Goal: Transaction & Acquisition: Obtain resource

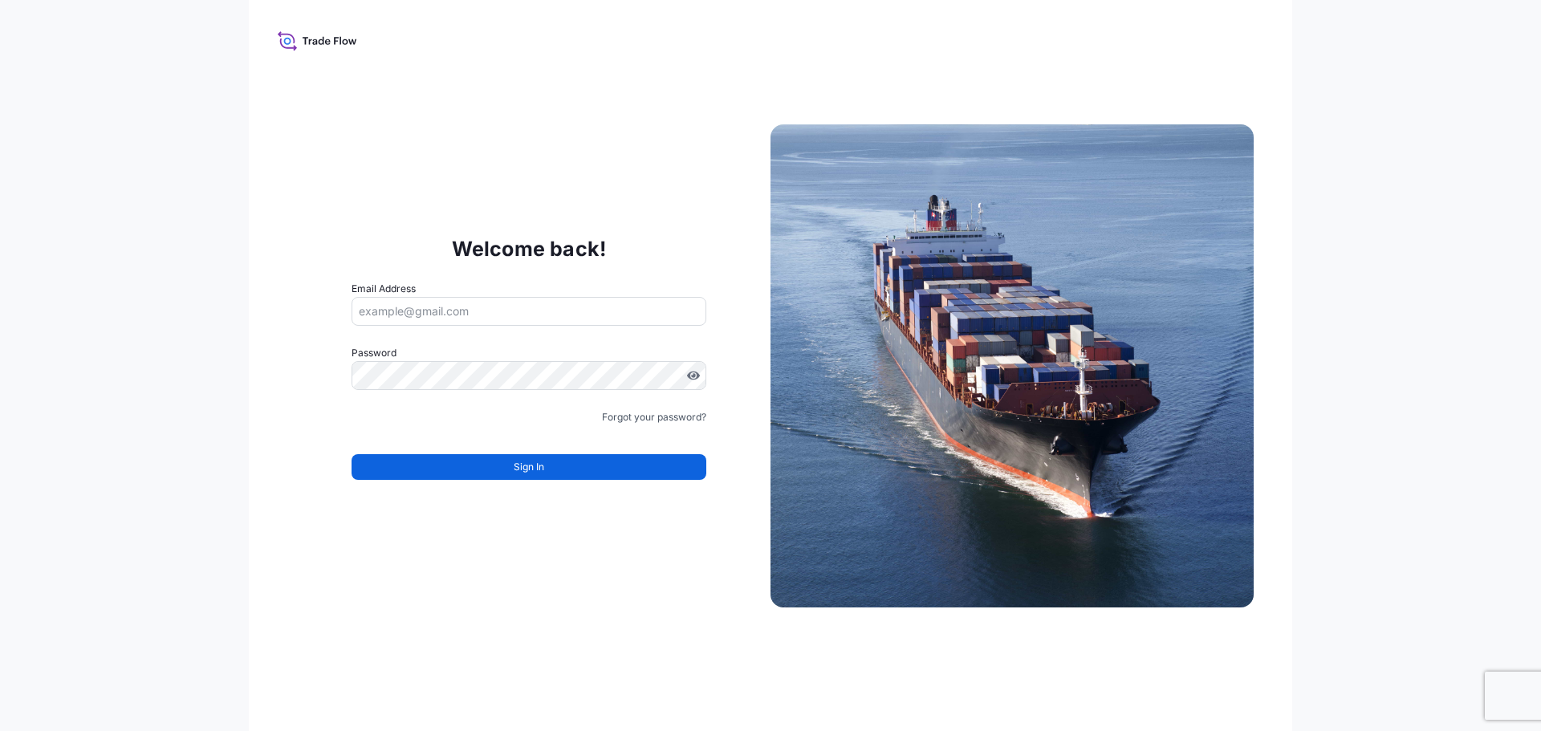
type input "[EMAIL_ADDRESS][DOMAIN_NAME]"
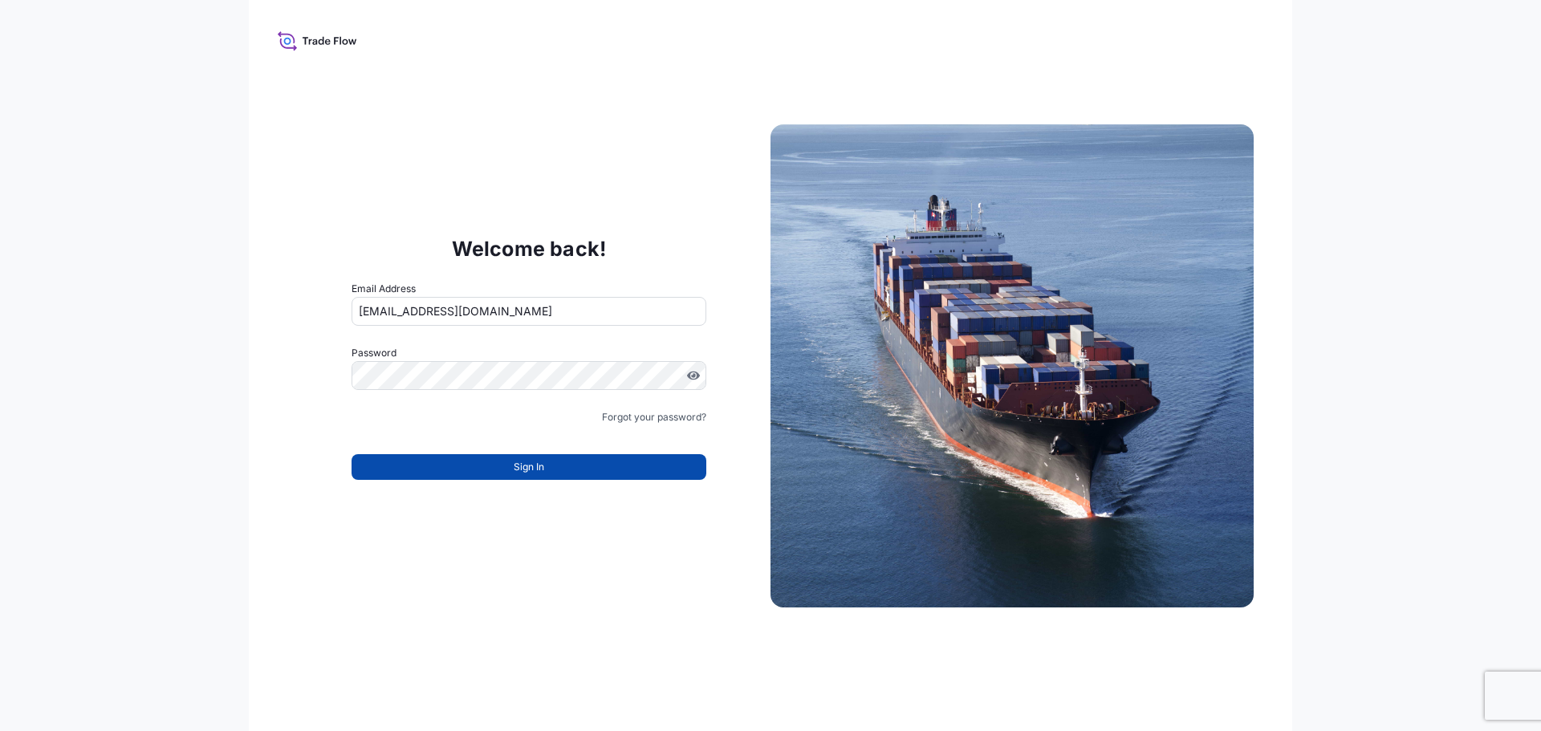
click at [615, 469] on button "Sign In" at bounding box center [528, 467] width 355 height 26
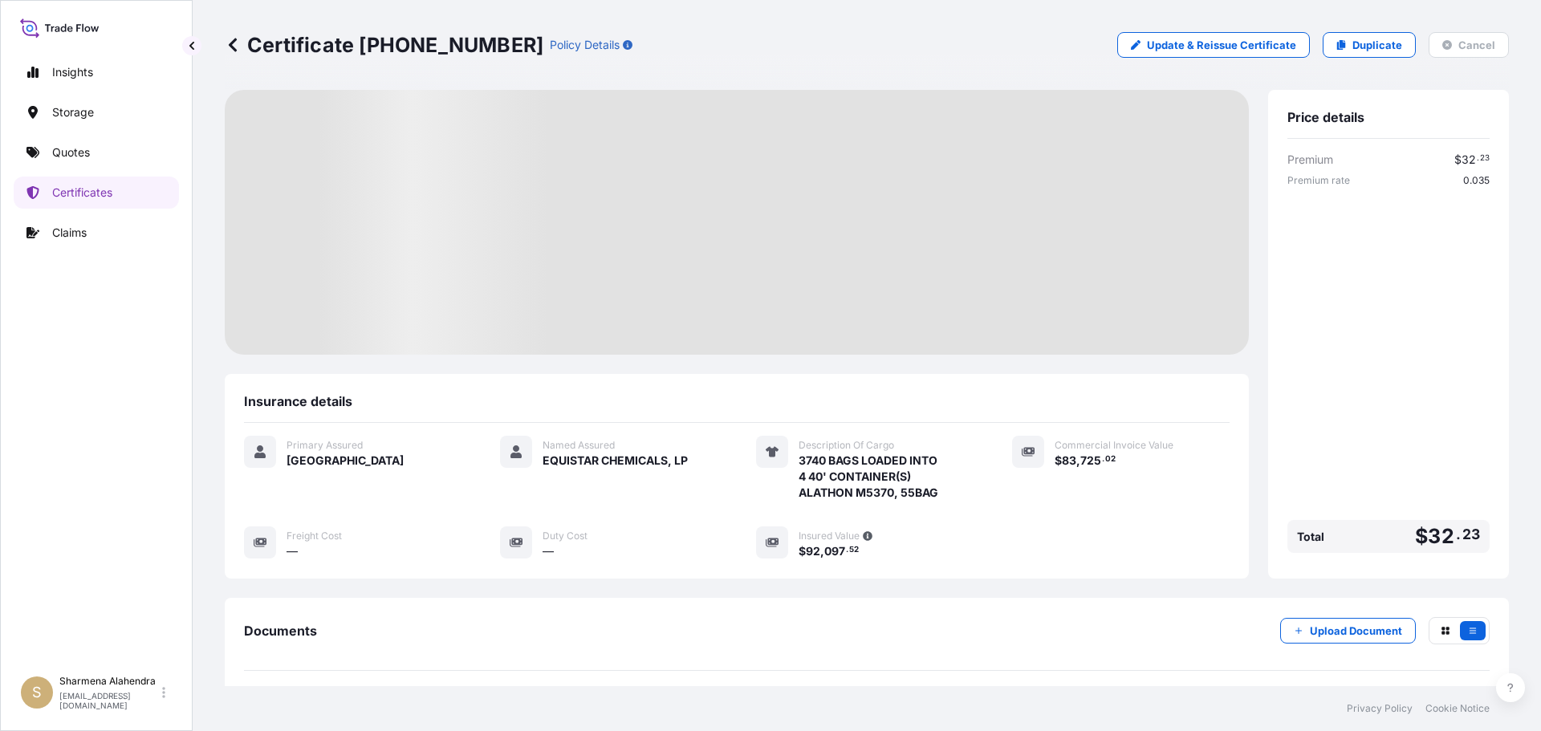
click at [923, 26] on div "Certificate [PHONE_NUMBER] Policy Details Update & Reissue Certificate Duplicat…" at bounding box center [867, 45] width 1284 height 90
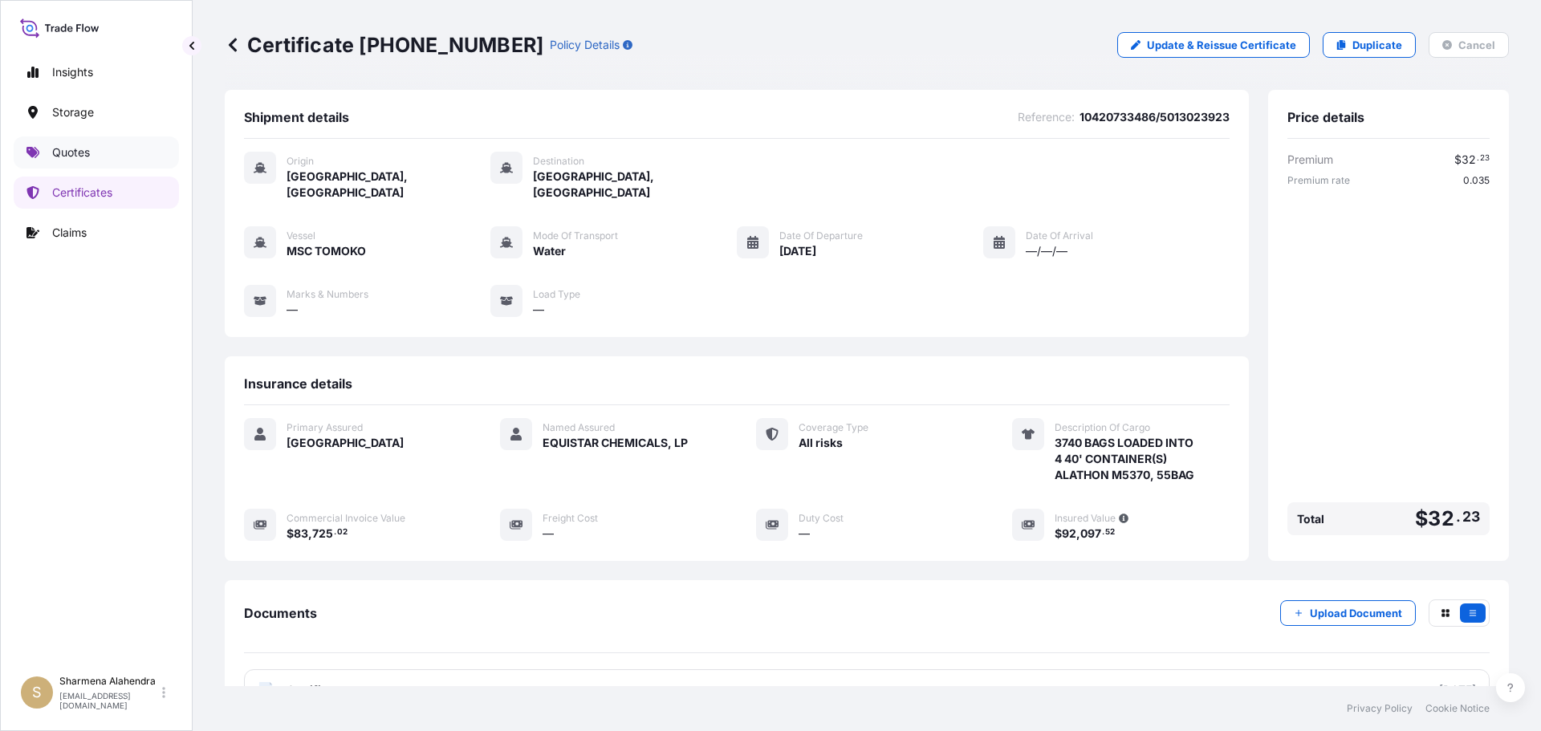
click at [116, 153] on link "Quotes" at bounding box center [96, 152] width 165 height 32
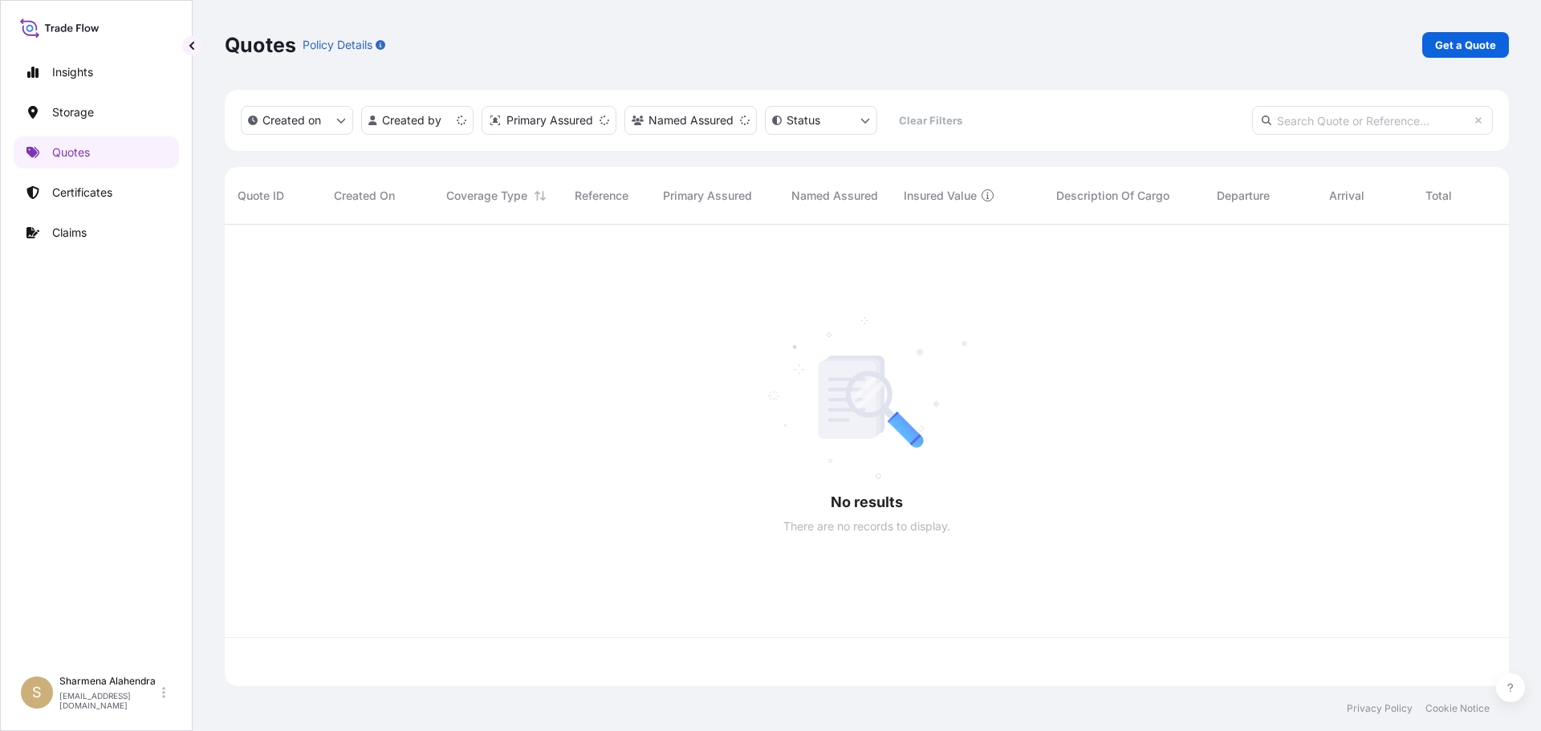
scroll to position [458, 1272]
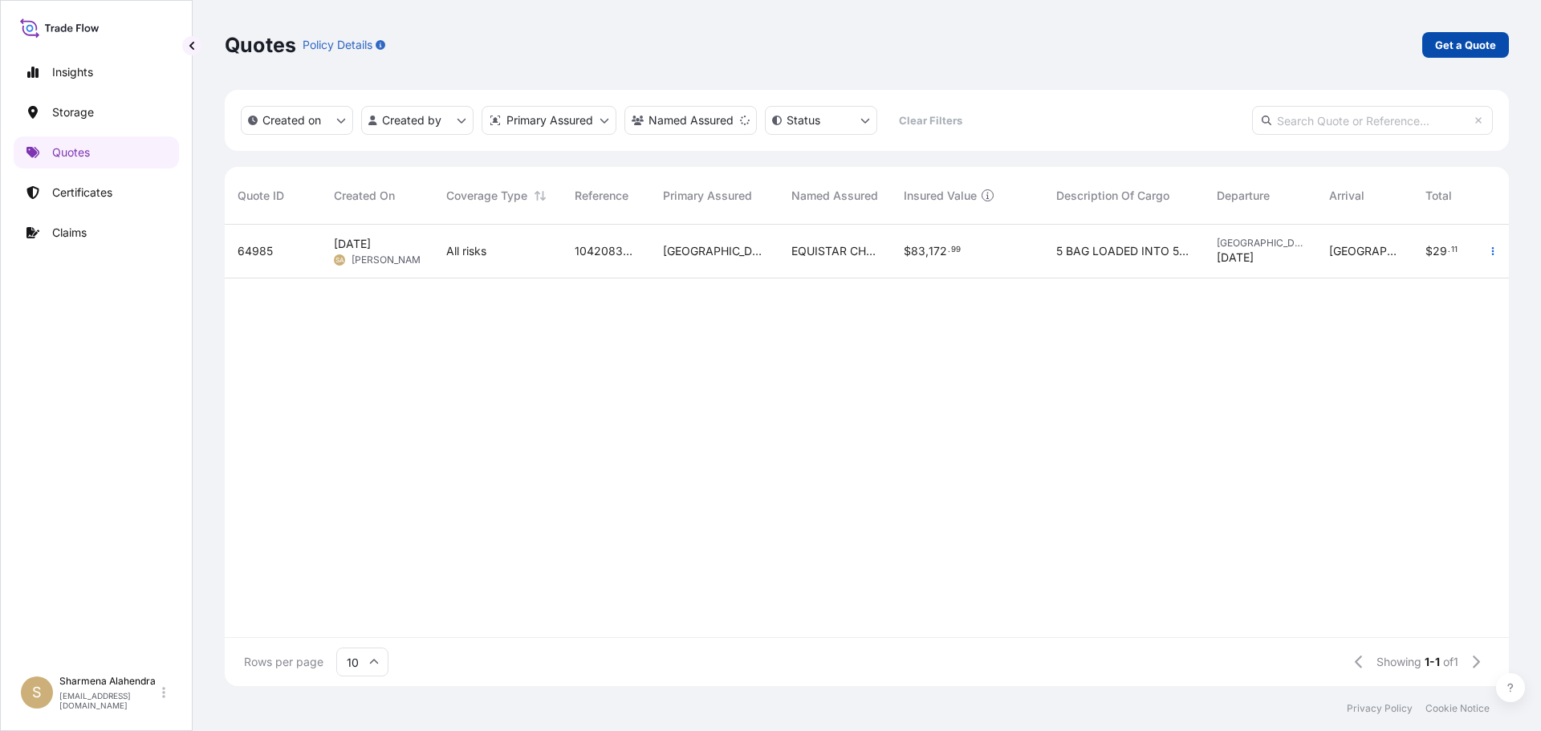
click at [1493, 43] on p "Get a Quote" at bounding box center [1465, 45] width 61 height 16
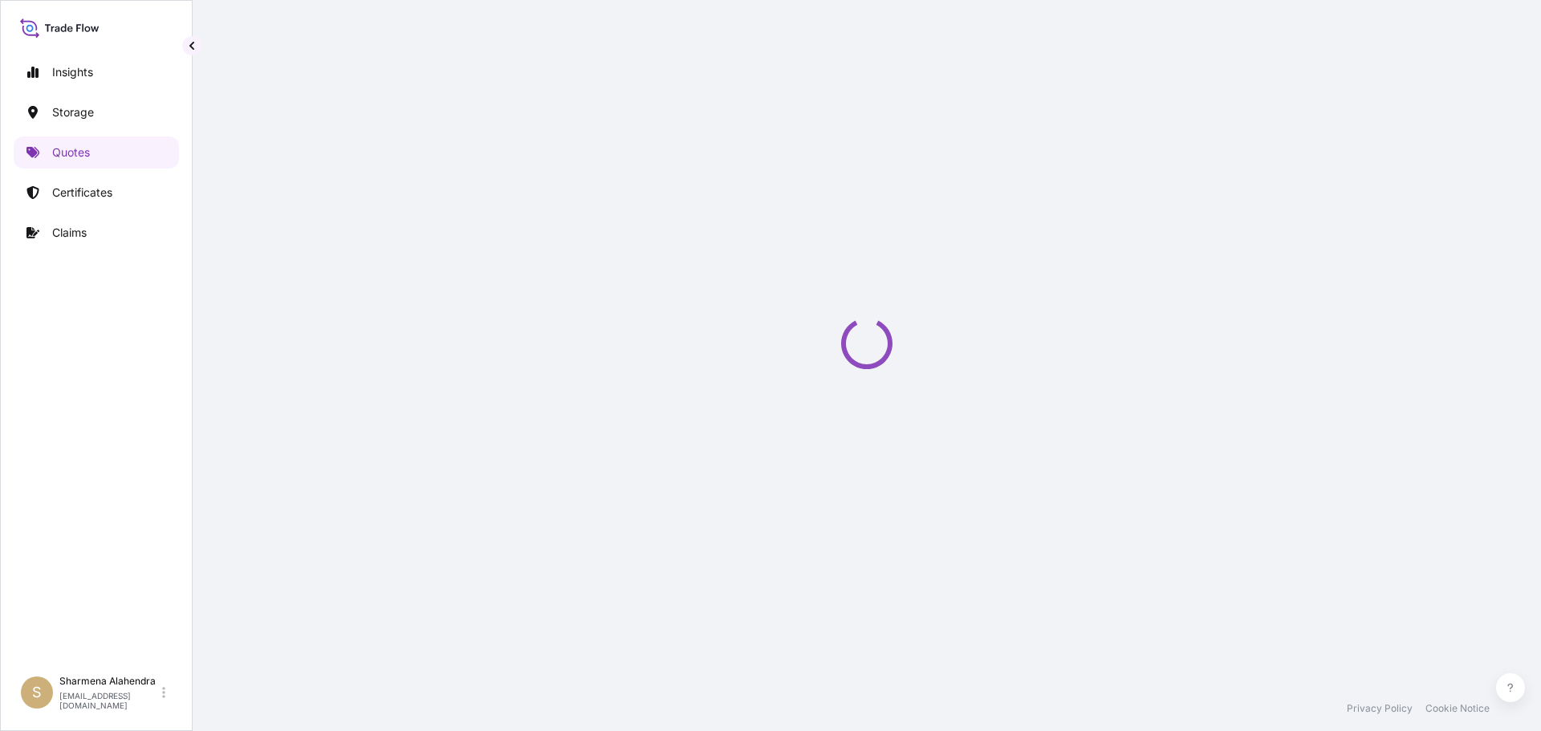
scroll to position [26, 0]
select select "Water"
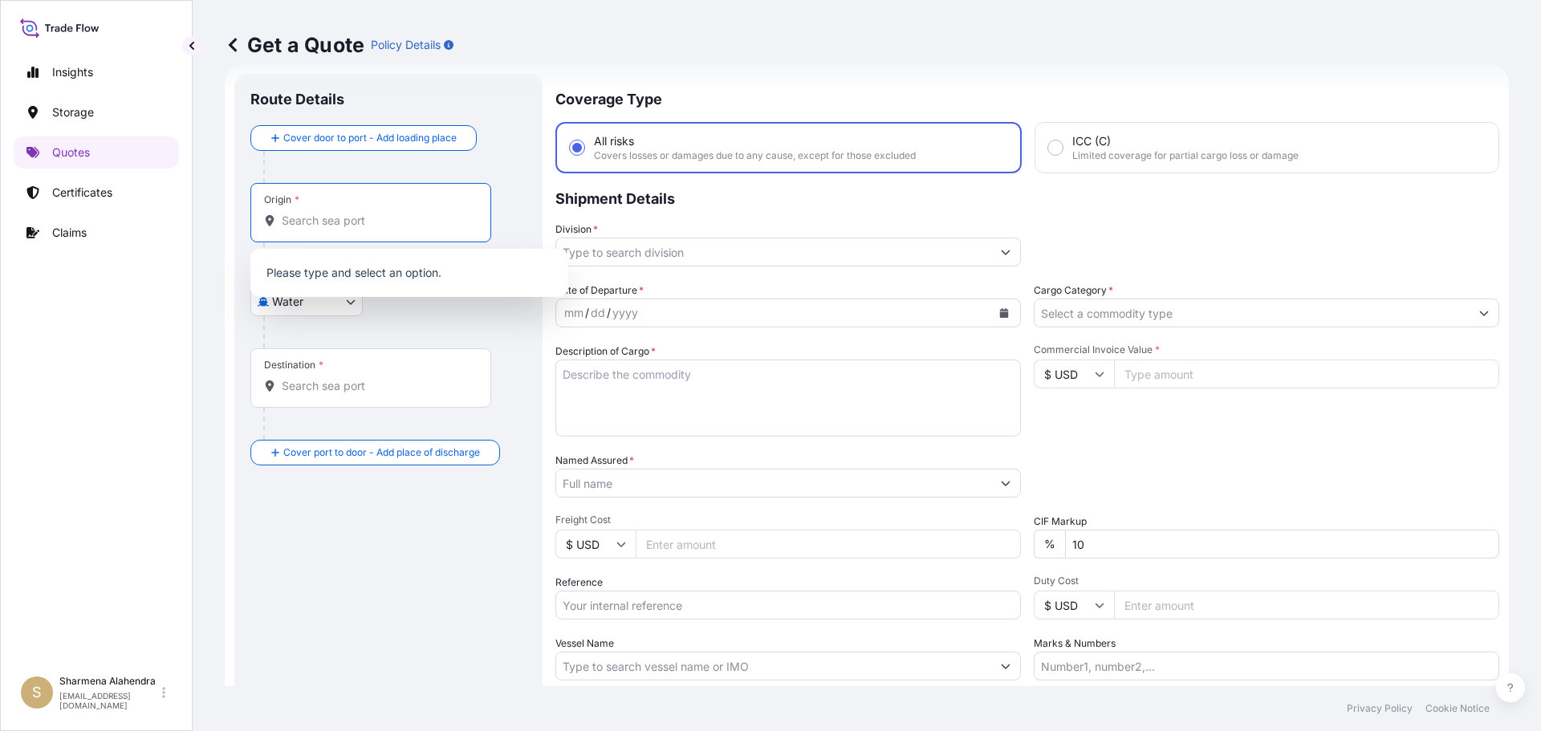
click at [342, 228] on input "Origin *" at bounding box center [376, 221] width 189 height 16
paste input "[GEOGRAPHIC_DATA], [GEOGRAPHIC_DATA]"
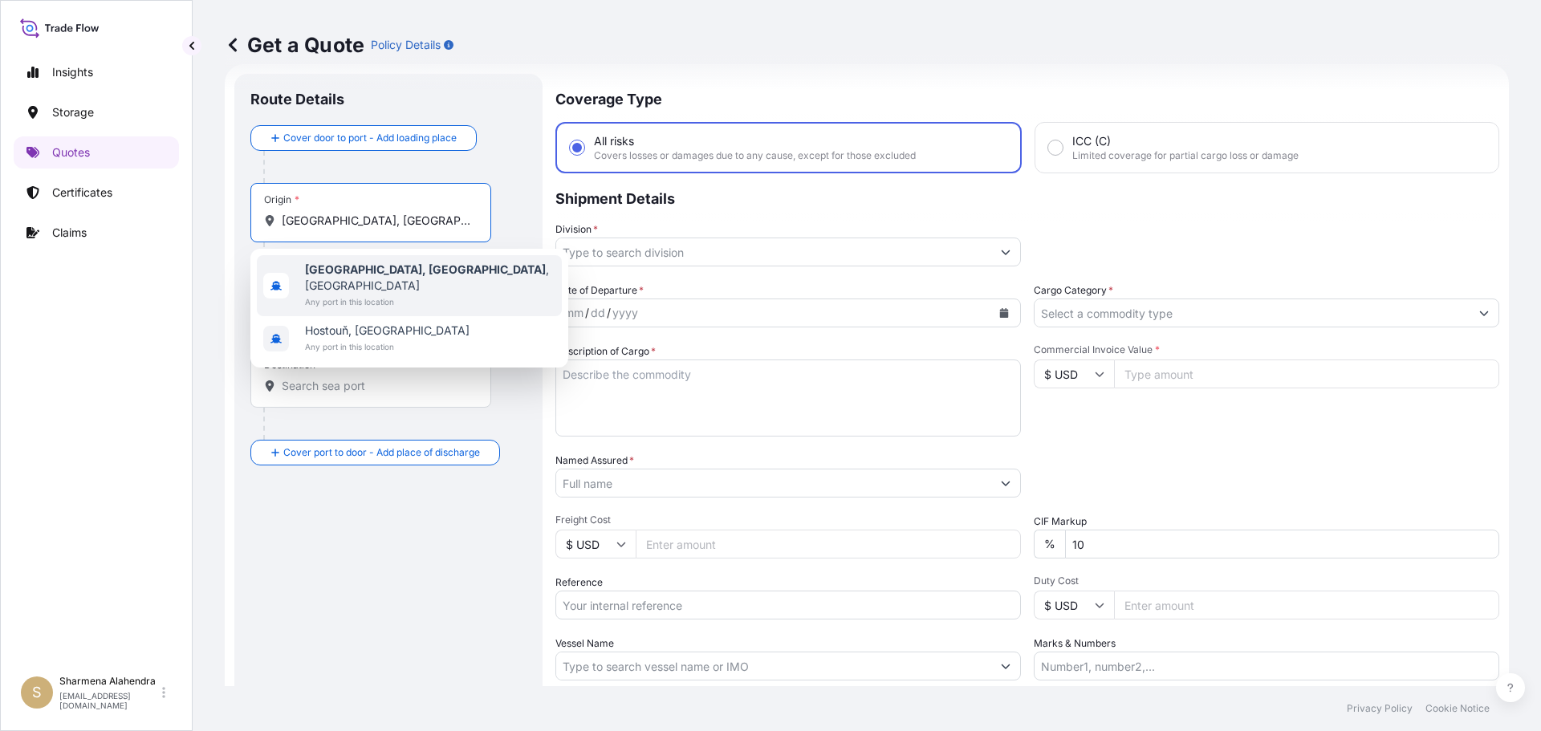
click at [336, 272] on b "[GEOGRAPHIC_DATA], [GEOGRAPHIC_DATA]" at bounding box center [425, 269] width 241 height 14
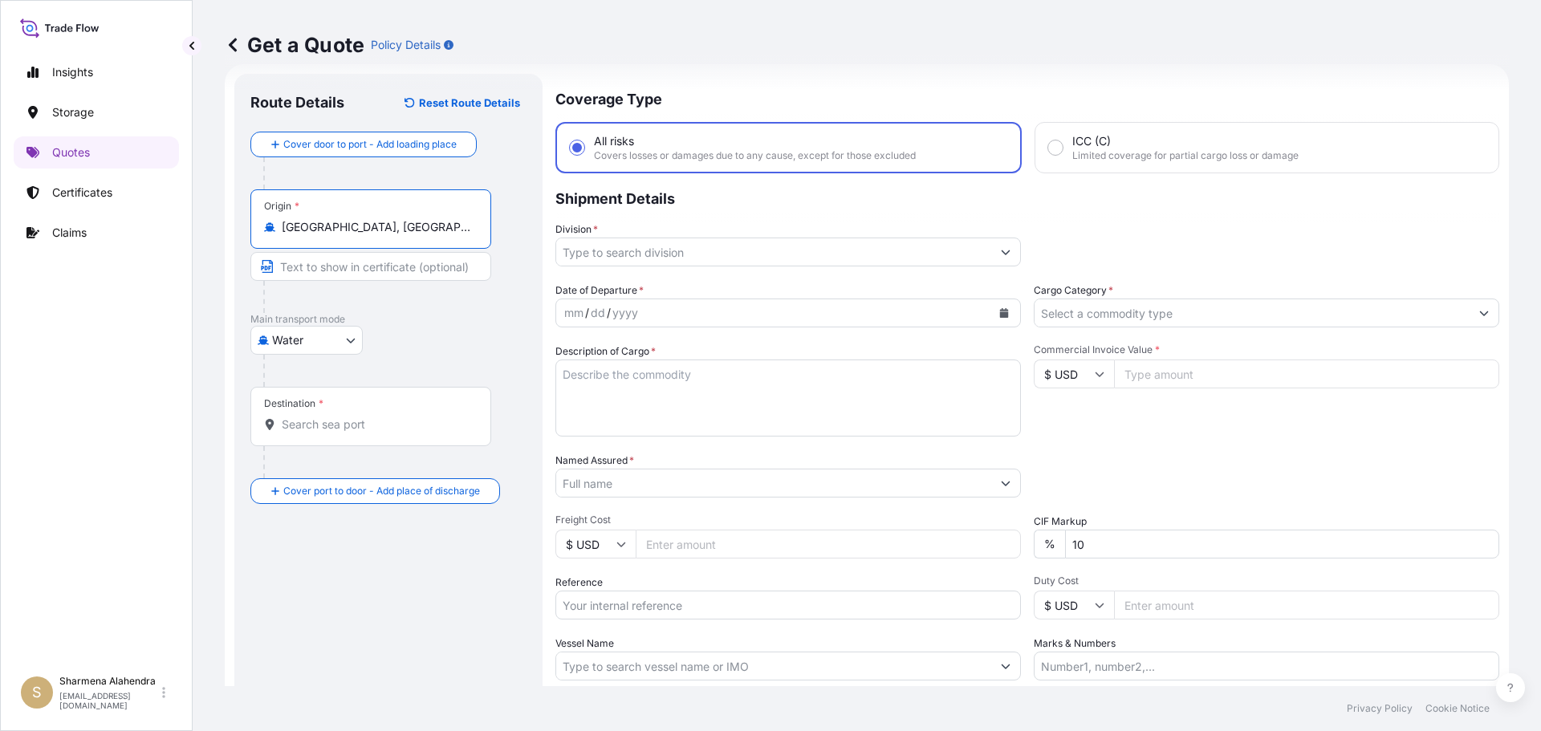
type input "[GEOGRAPHIC_DATA], [GEOGRAPHIC_DATA], [GEOGRAPHIC_DATA]"
click at [809, 83] on div "Get a Quote Policy Details" at bounding box center [867, 45] width 1284 height 90
click at [320, 425] on input "Destination *" at bounding box center [376, 424] width 189 height 16
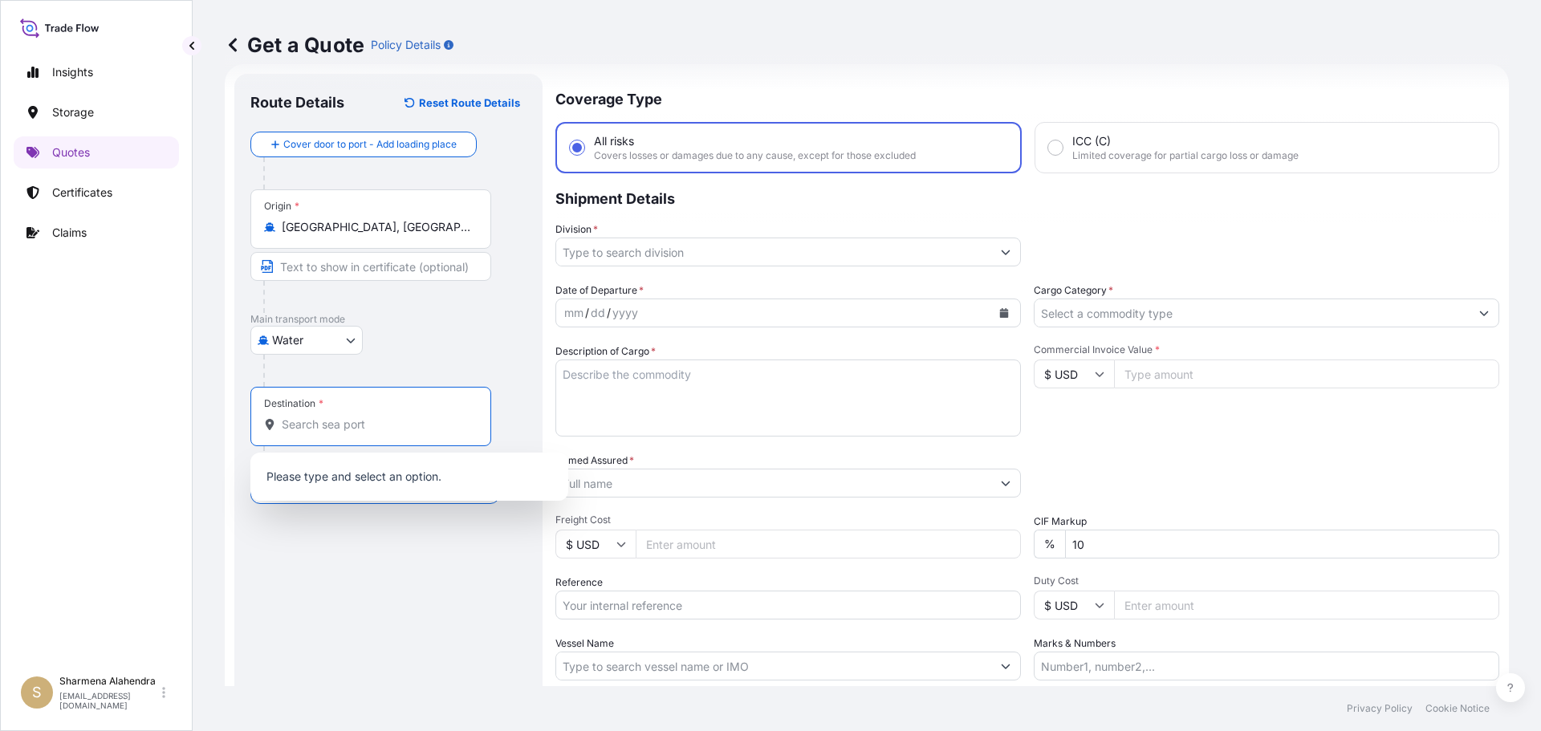
paste input "[GEOGRAPHIC_DATA], [GEOGRAPHIC_DATA]"
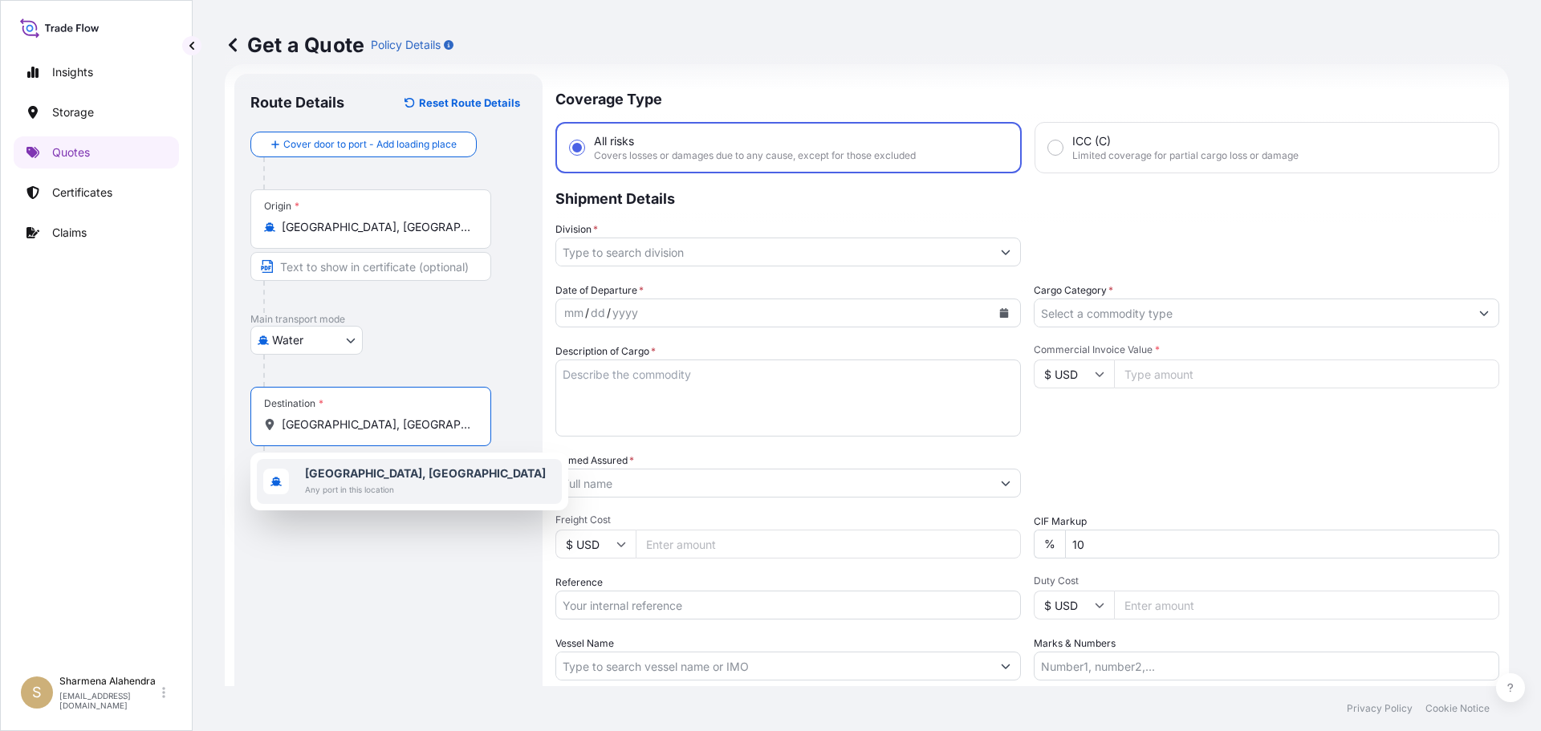
click at [354, 480] on span "[GEOGRAPHIC_DATA], [GEOGRAPHIC_DATA]" at bounding box center [425, 473] width 241 height 16
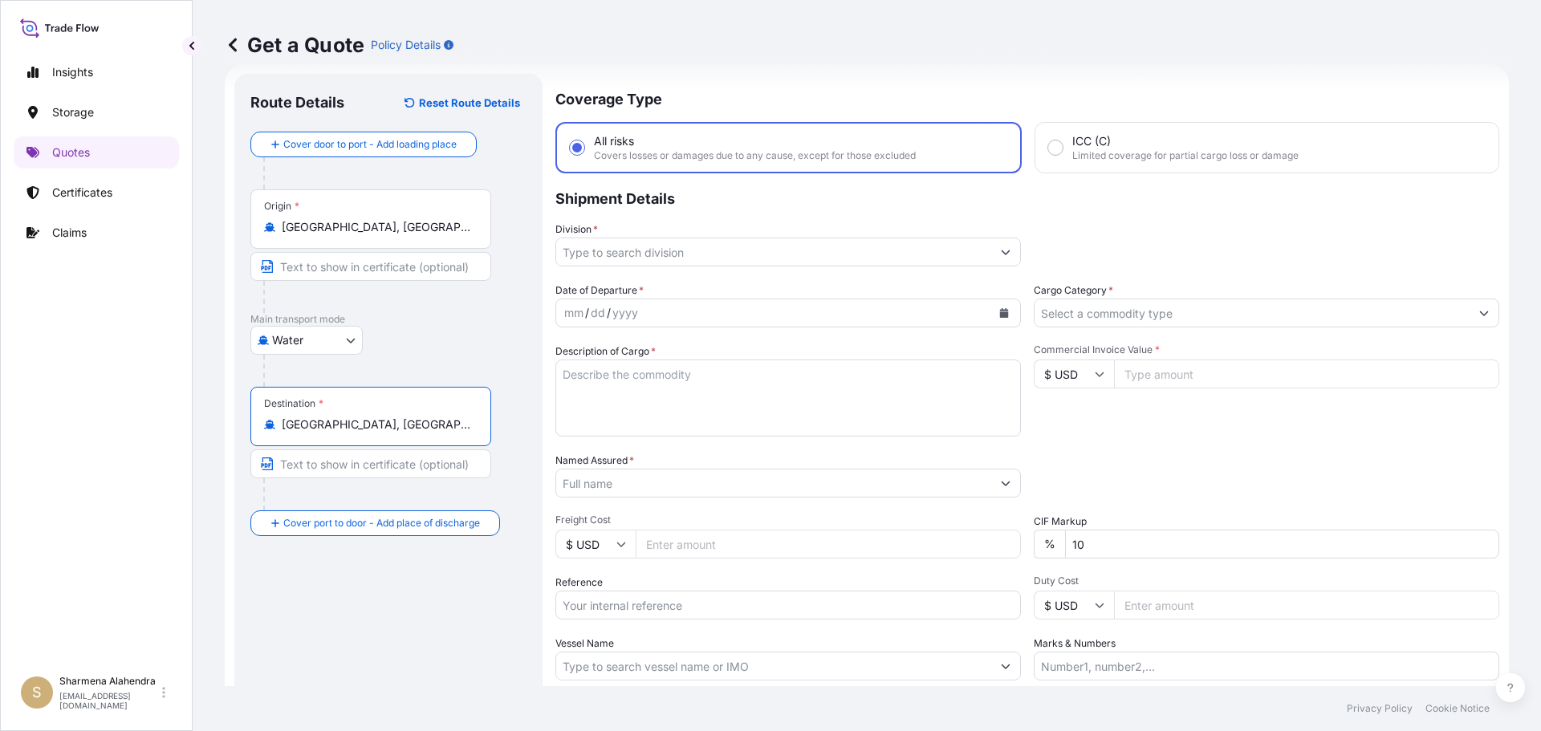
type input "[GEOGRAPHIC_DATA], [GEOGRAPHIC_DATA]"
click at [644, 262] on input "Division *" at bounding box center [773, 252] width 435 height 29
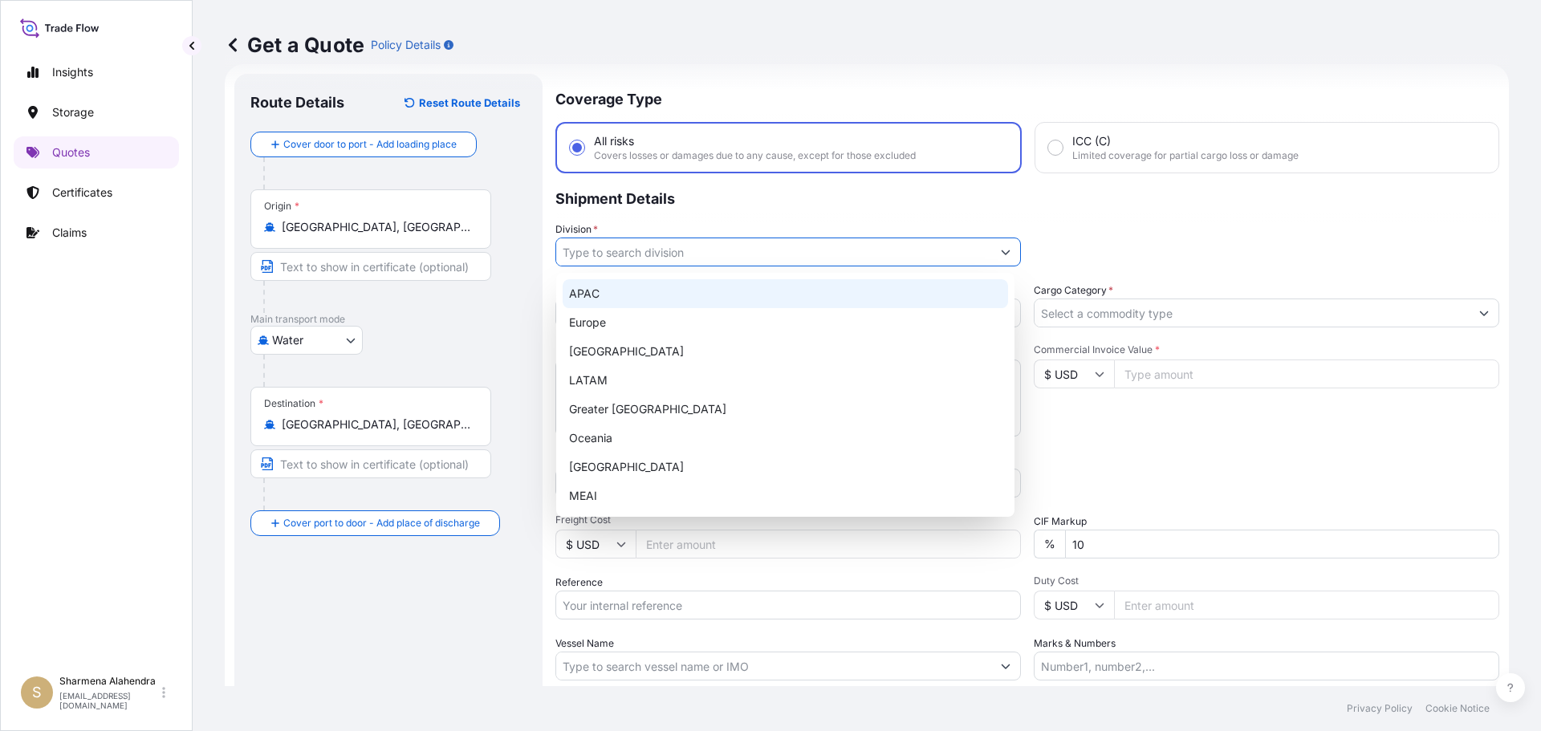
click at [619, 287] on div "APAC" at bounding box center [785, 293] width 445 height 29
type input "APAC"
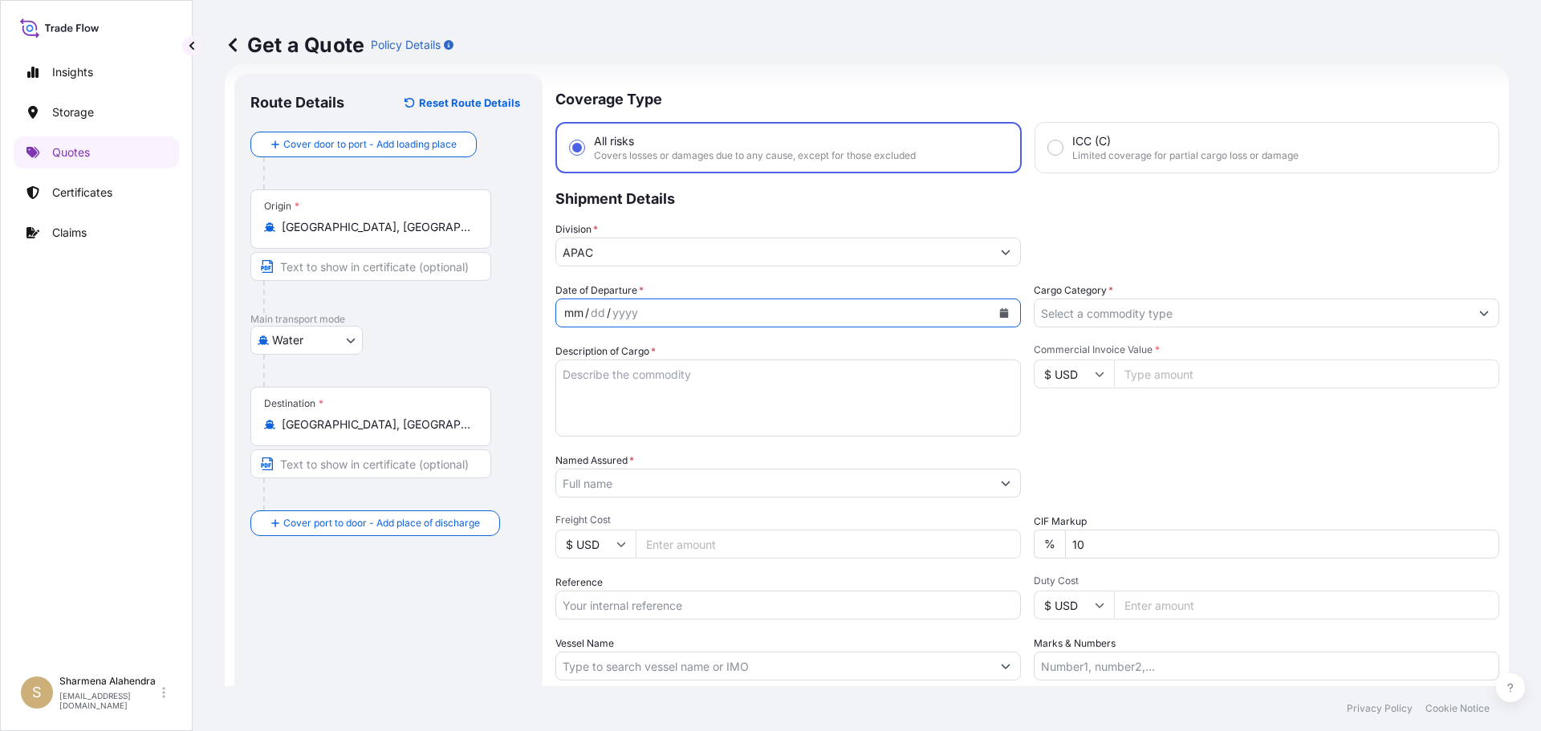
click at [647, 315] on div "mm / dd / yyyy" at bounding box center [773, 313] width 435 height 29
click at [1000, 318] on button "Calendar" at bounding box center [1004, 313] width 26 height 26
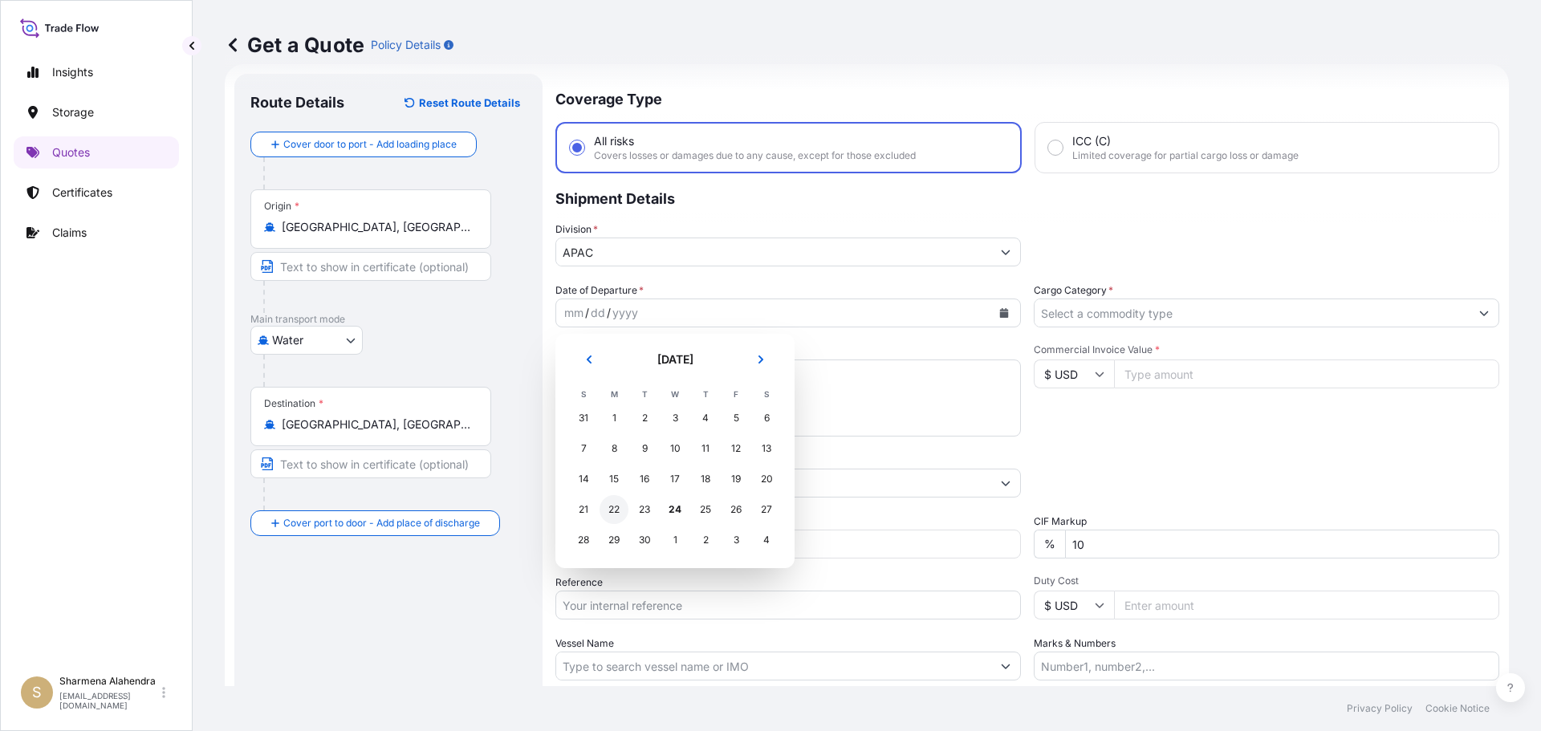
click at [611, 509] on div "22" at bounding box center [613, 509] width 29 height 29
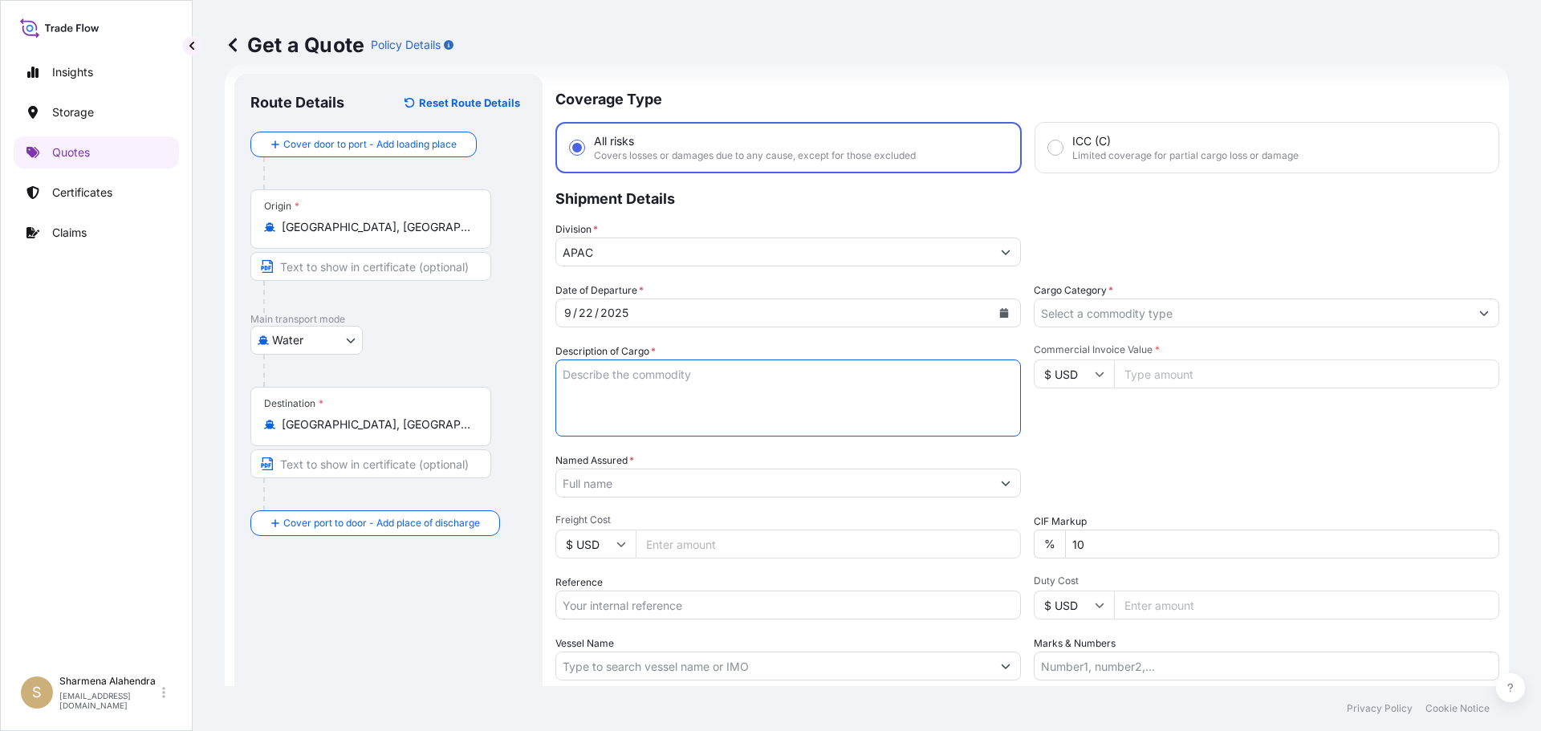
click at [640, 372] on textarea "Description of Cargo *" at bounding box center [787, 398] width 465 height 77
click at [810, 388] on textarea "Description of Cargo *" at bounding box center [787, 398] width 465 height 77
paste textarea "BAGS LOADED INTO 4 40' CONTAINER(S) PETROTHENE GA564189, 55BAG"
click at [563, 370] on textarea "BAGS LOADED INTO 4 40' CONTAINER(S) PETROTHENE GA564189, 55BAG" at bounding box center [787, 398] width 465 height 77
type textarea "3740 BAGS LOADED INTO 4 40' CONTAINER(S) PETROTHENE GA564189, 55BAG"
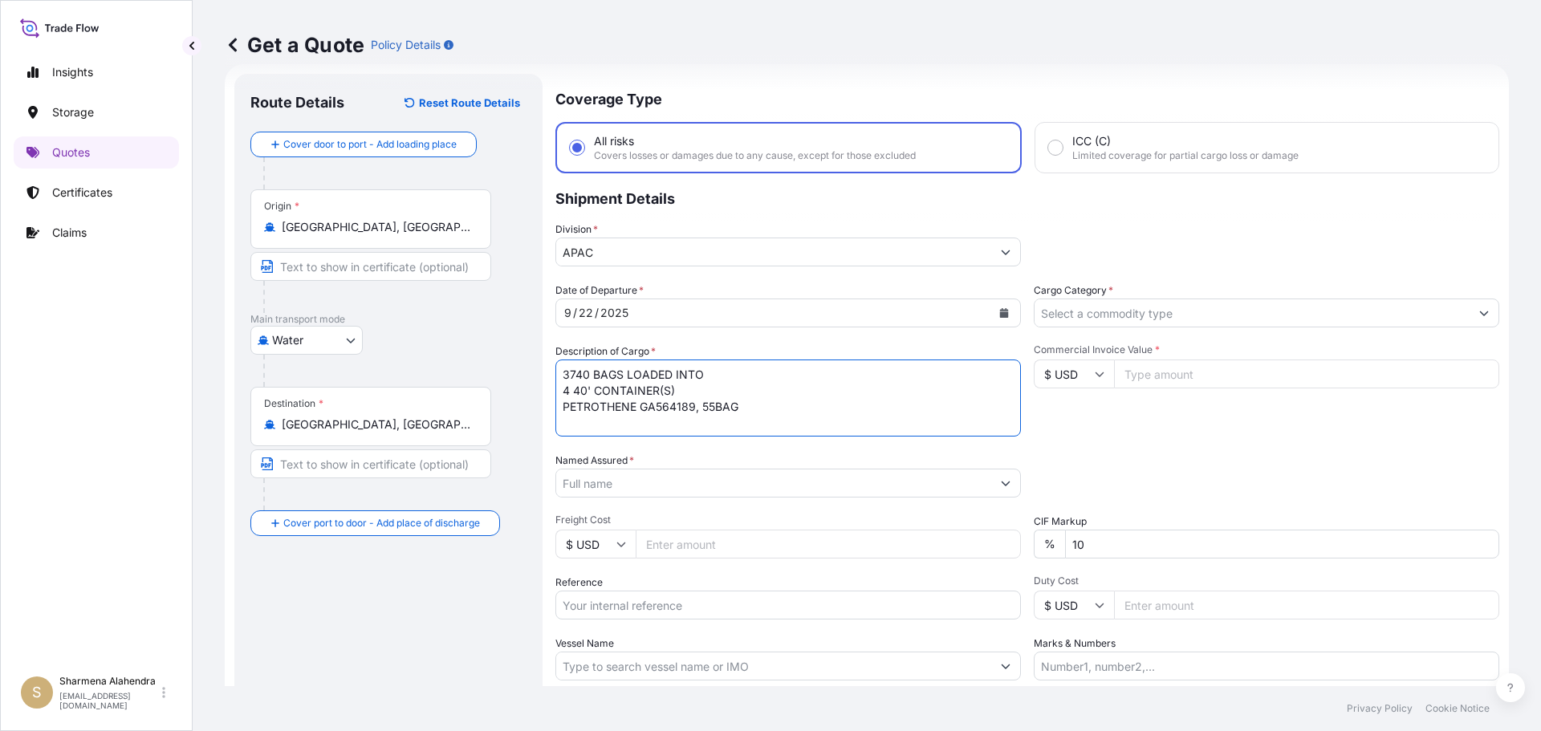
click at [647, 477] on input "Named Assured *" at bounding box center [773, 483] width 435 height 29
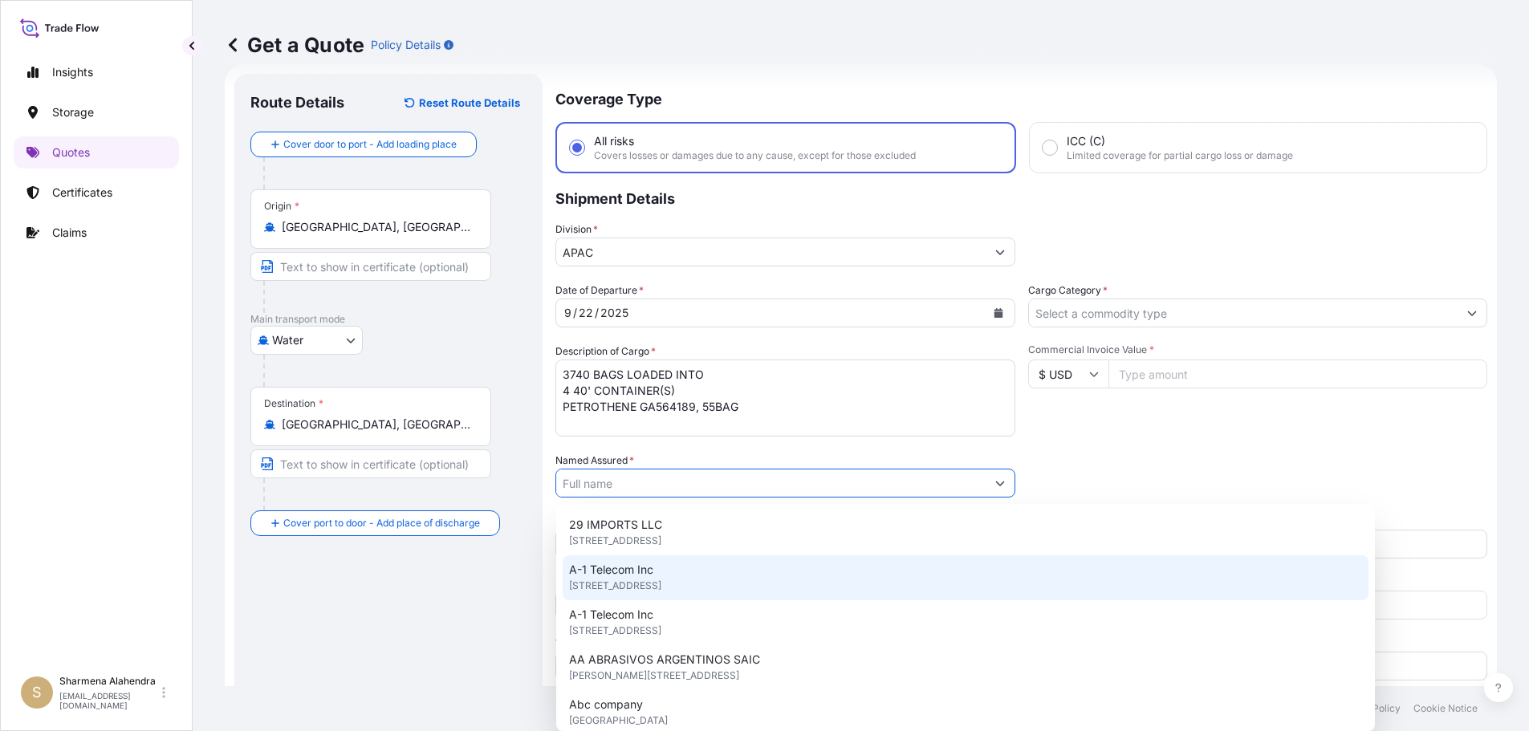
paste input "EQUISTAR CHEMICALS, LP"
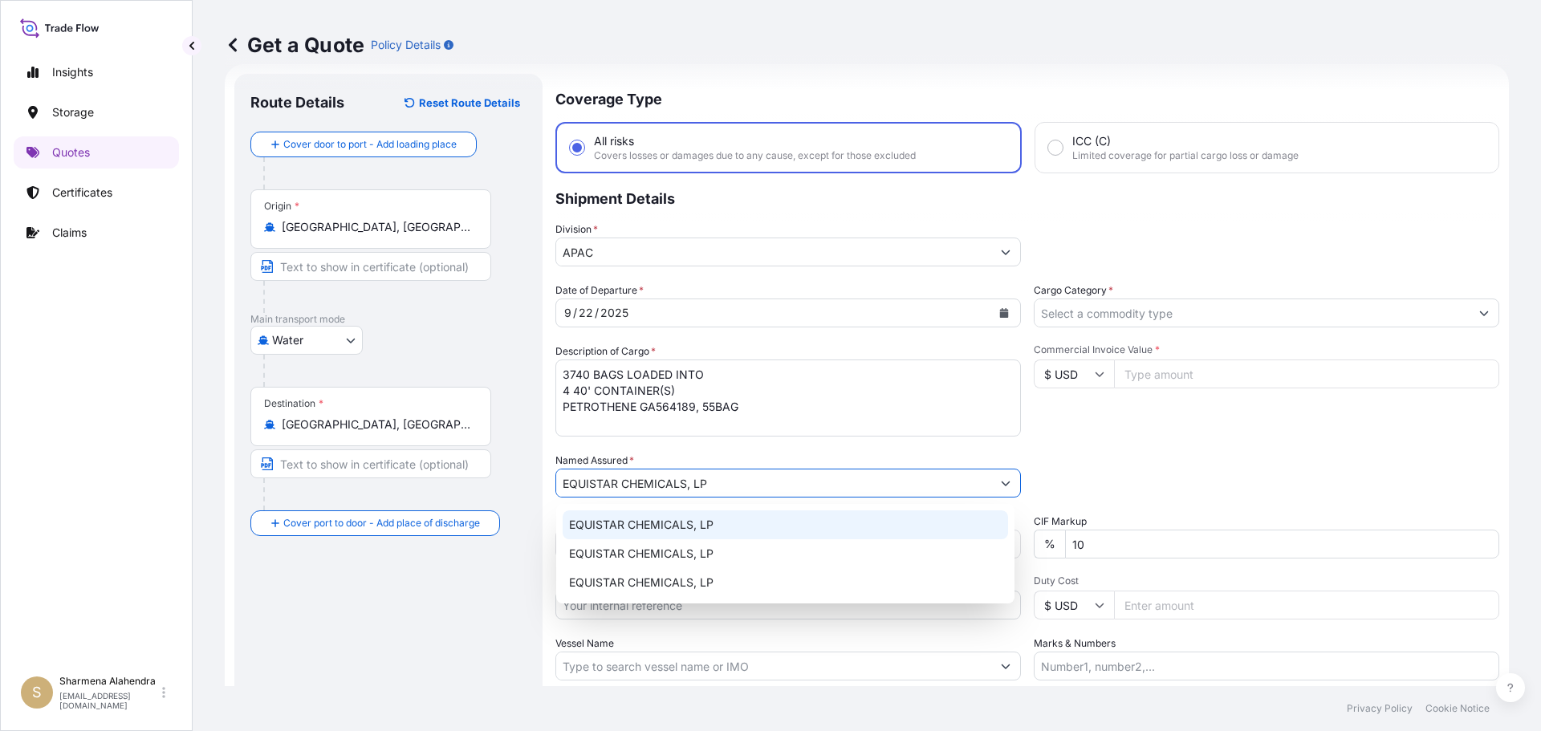
click at [638, 524] on span "EQUISTAR CHEMICALS, LP" at bounding box center [641, 525] width 144 height 16
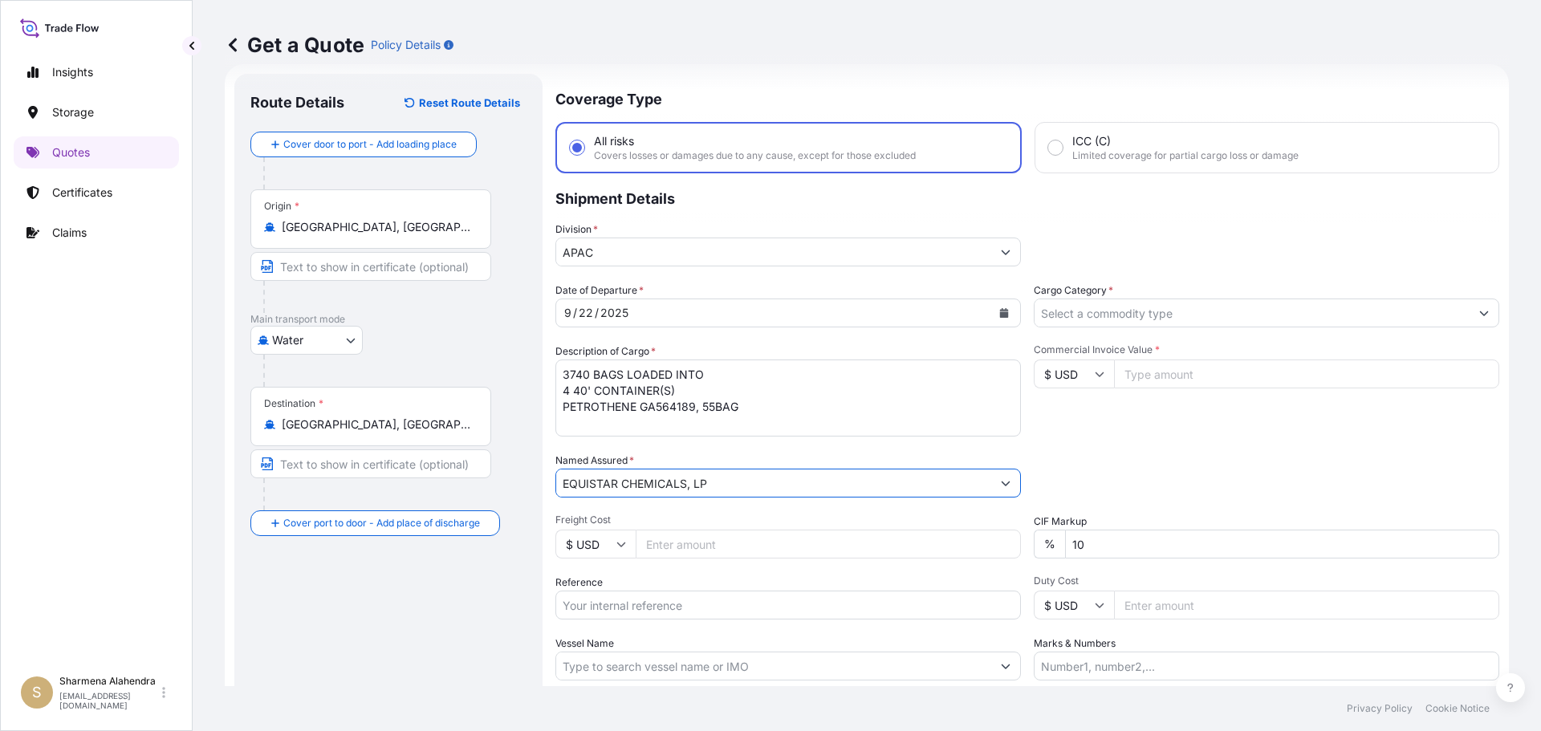
type input "EQUISTAR CHEMICALS, LP"
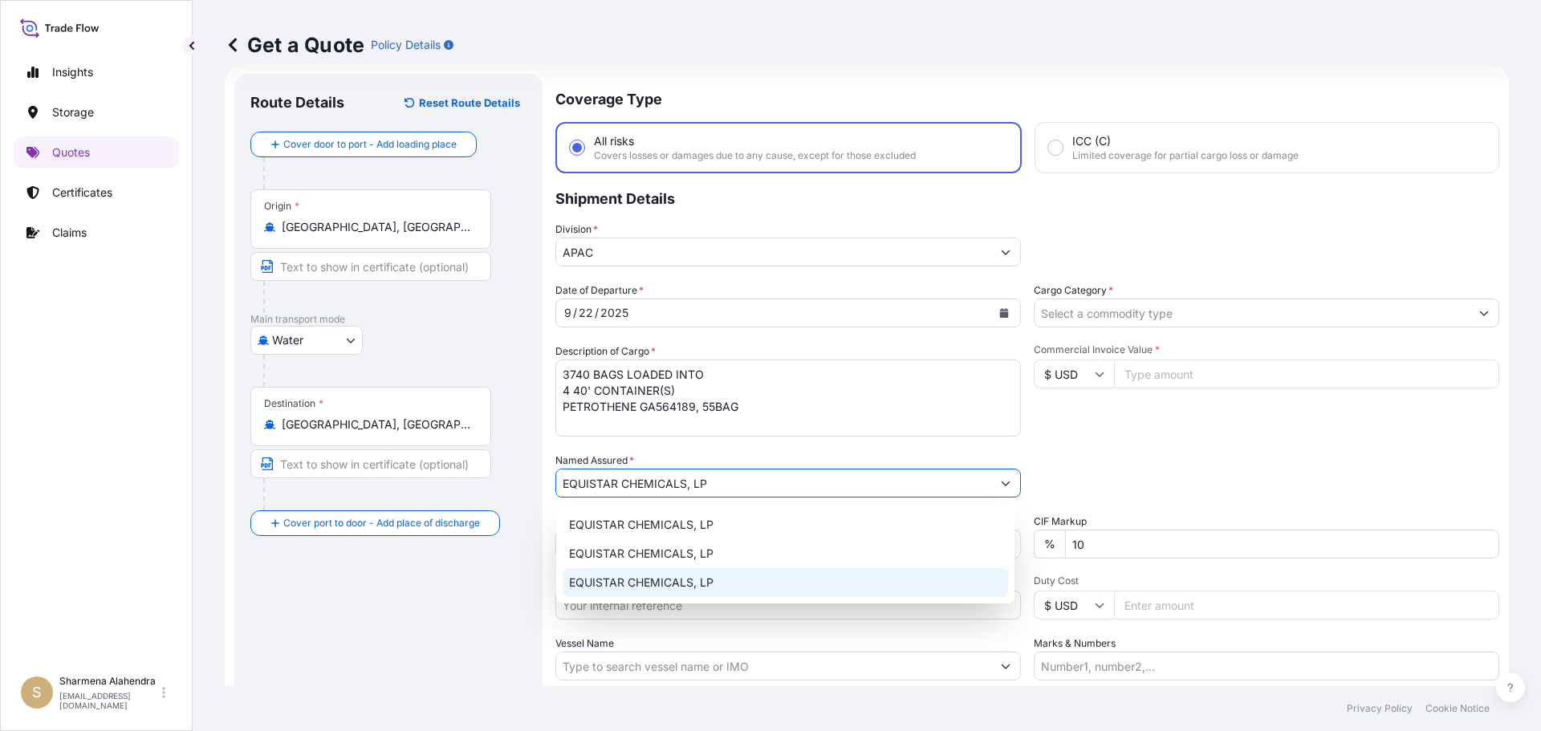
click at [631, 611] on input "Reference" at bounding box center [787, 605] width 465 height 29
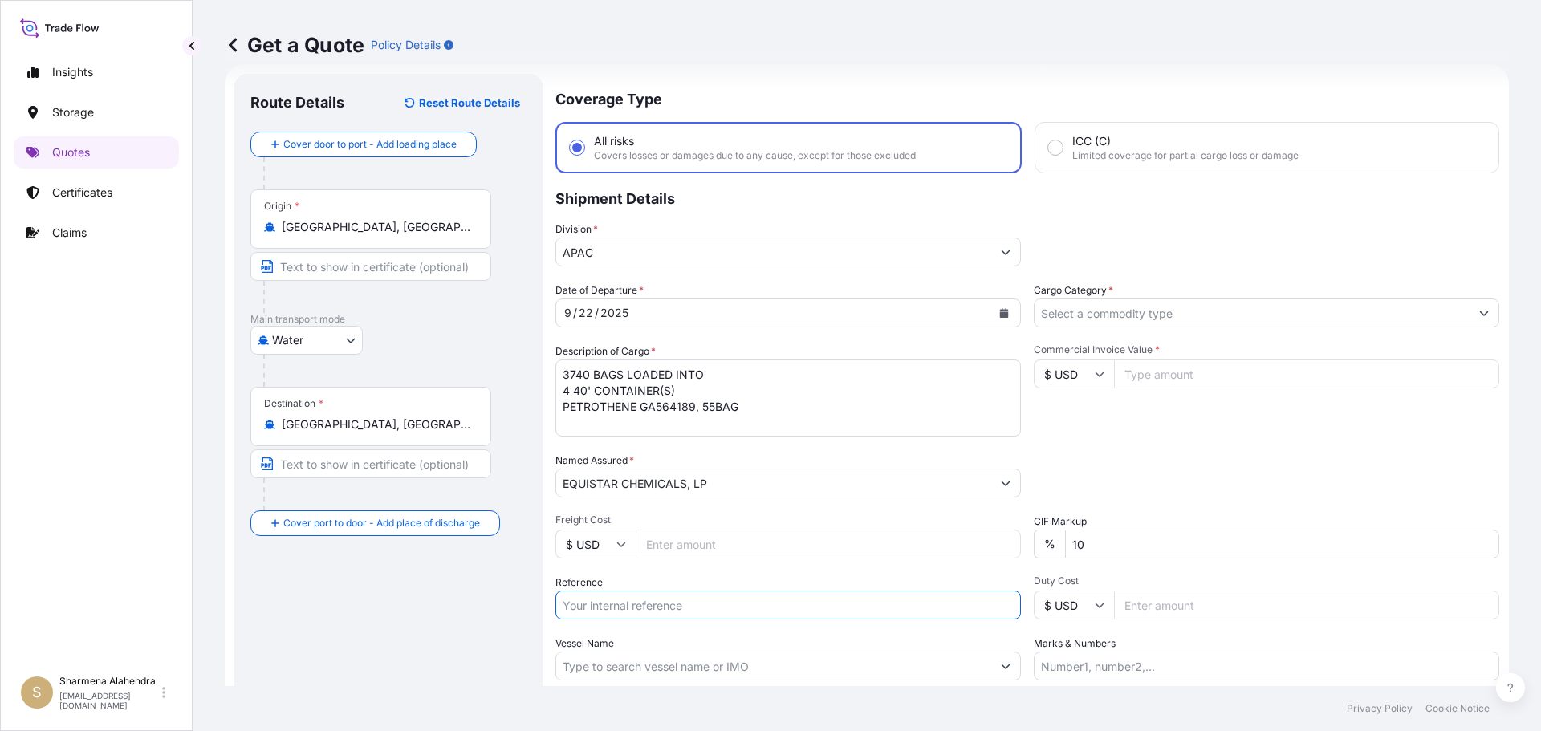
paste input "10420866275"
paste input "5013202382"
type input "10420866275/5013202382"
click at [611, 668] on input "Vessel Name" at bounding box center [773, 666] width 435 height 29
click at [863, 667] on input "Vessel Name" at bounding box center [773, 666] width 435 height 29
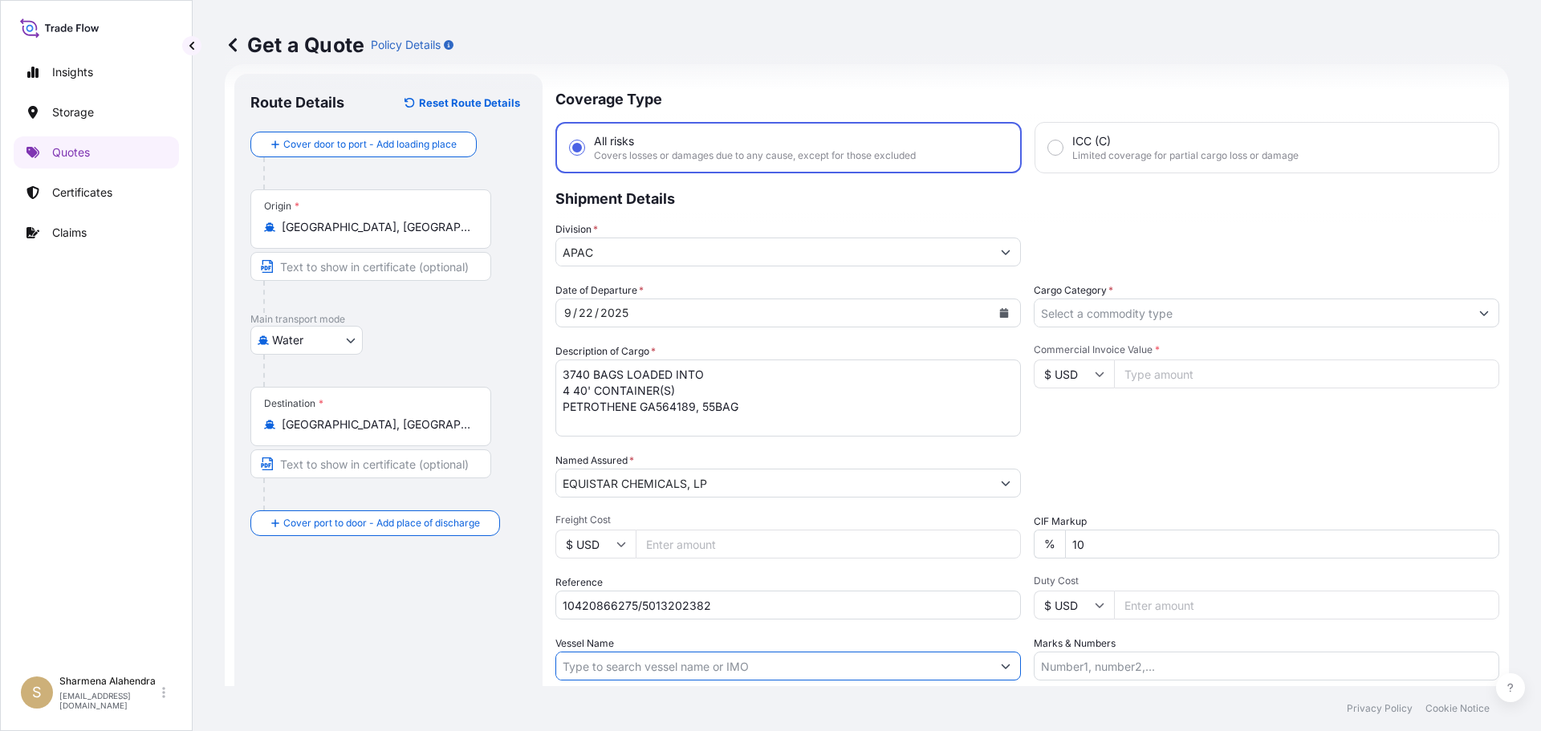
paste input "MSC CADIZ"
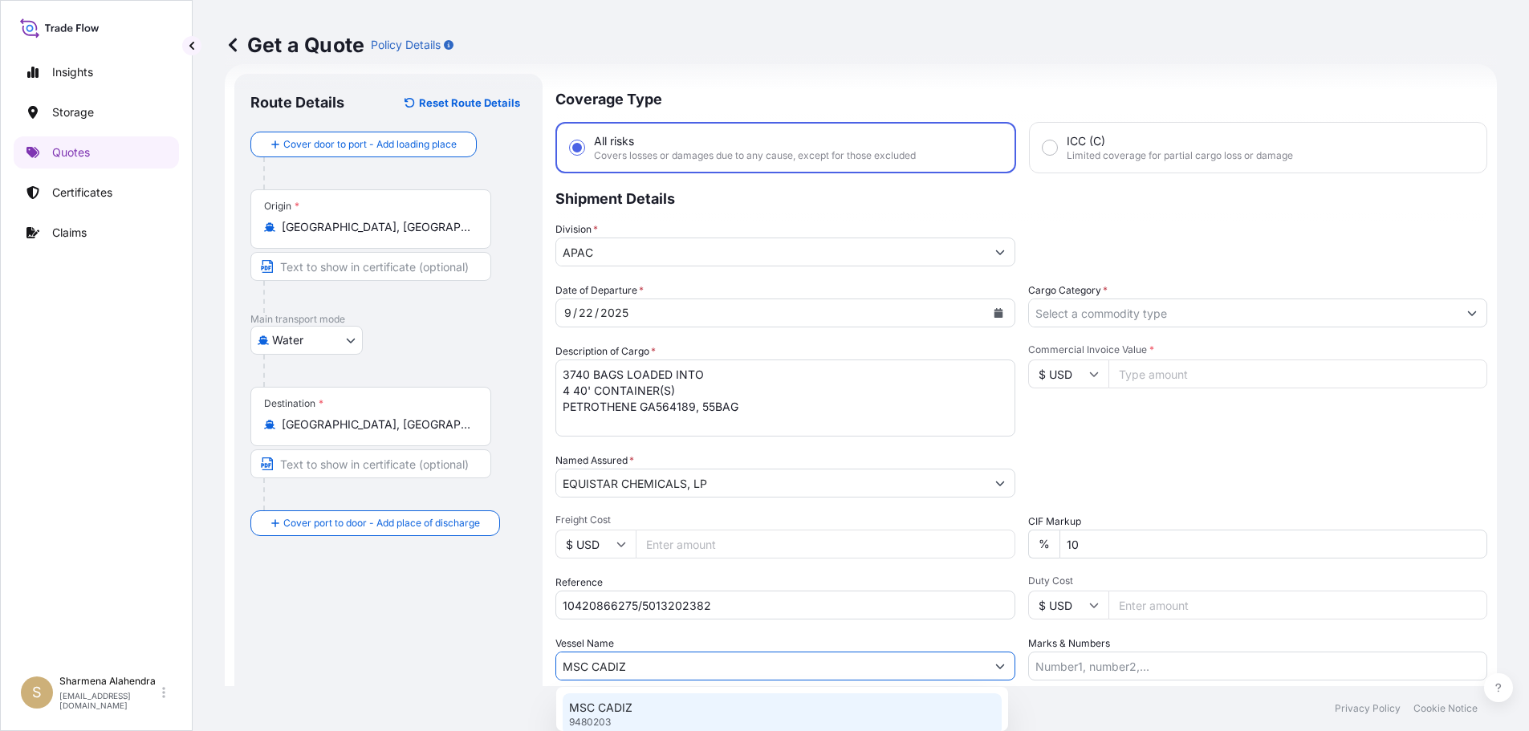
click at [633, 701] on div "MSC CADIZ 9480203" at bounding box center [782, 714] width 439 height 42
type input "MSC CADIZ"
click at [1108, 315] on input "Cargo Category *" at bounding box center [1251, 313] width 435 height 29
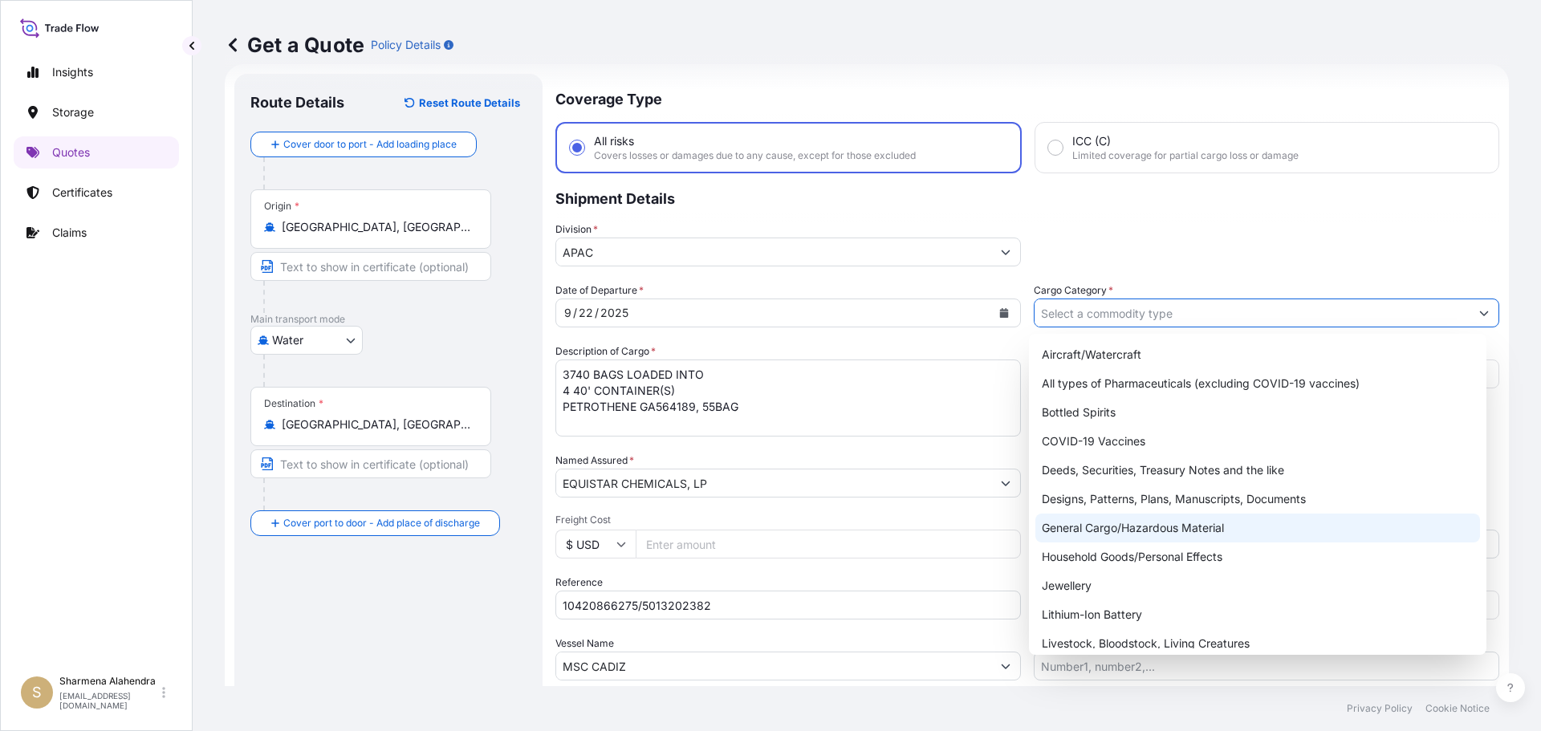
click at [1088, 527] on div "General Cargo/Hazardous Material" at bounding box center [1257, 528] width 445 height 29
type input "General Cargo/Hazardous Material"
click at [1091, 528] on div "General Cargo/Hazardous Material" at bounding box center [1257, 528] width 445 height 29
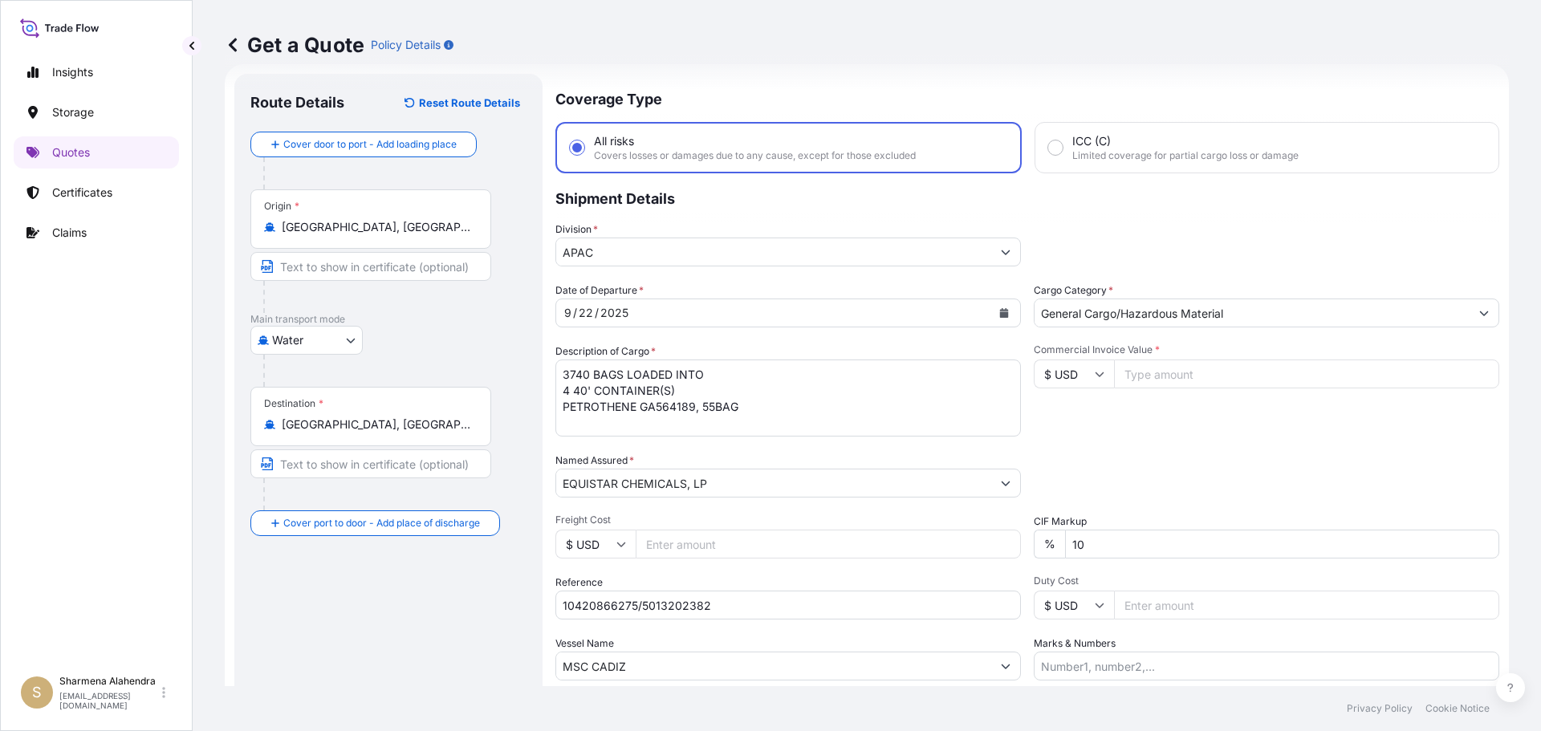
click at [1186, 369] on input "Commercial Invoice Value *" at bounding box center [1306, 374] width 385 height 29
paste input "84150"
type input "84150.00"
click at [1179, 430] on div "Commercial Invoice Value * $ USD 84150.00" at bounding box center [1266, 389] width 465 height 93
click at [1131, 444] on div "Date of Departure * [DATE] Cargo Category * General Cargo/Hazardous Material De…" at bounding box center [1027, 481] width 944 height 398
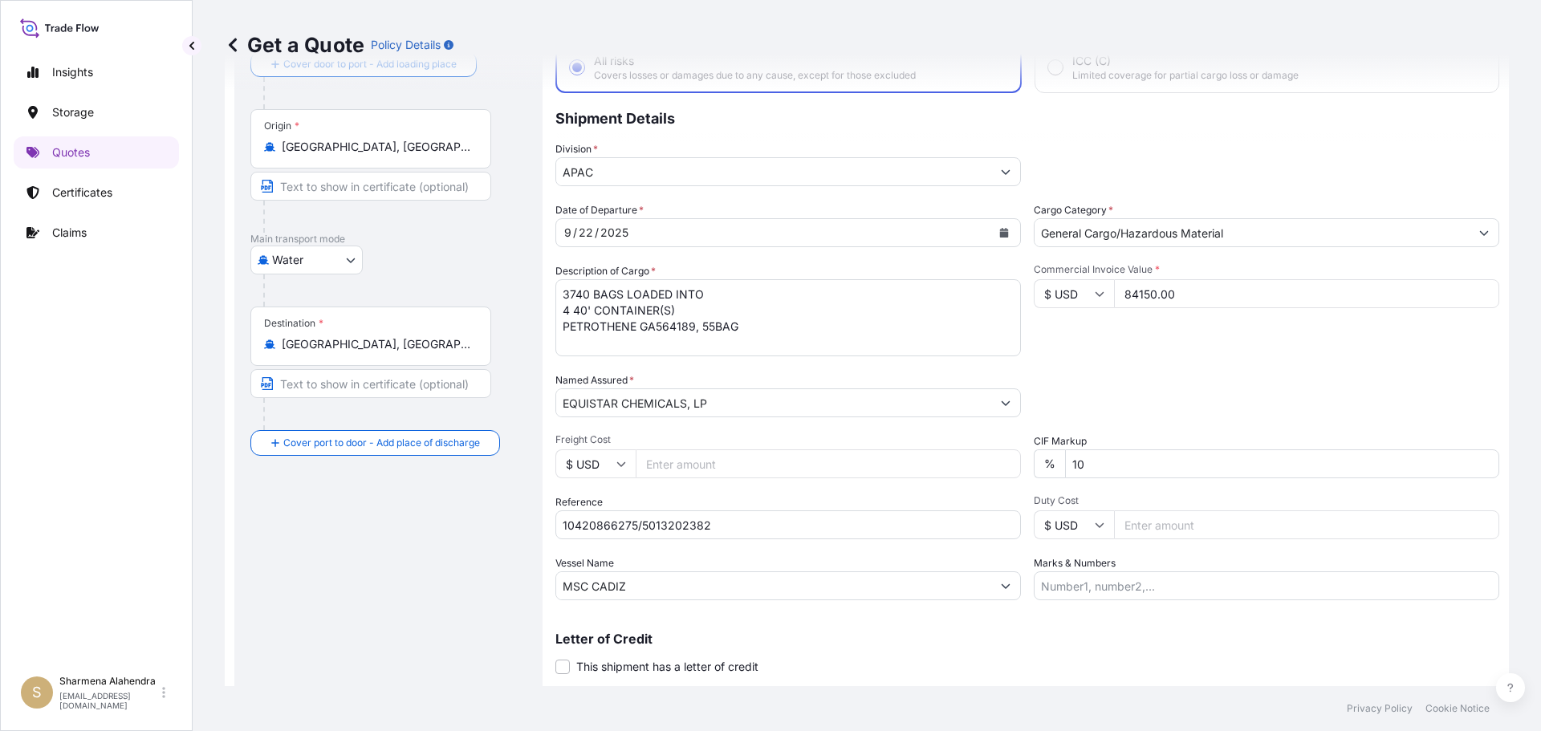
scroll to position [149, 0]
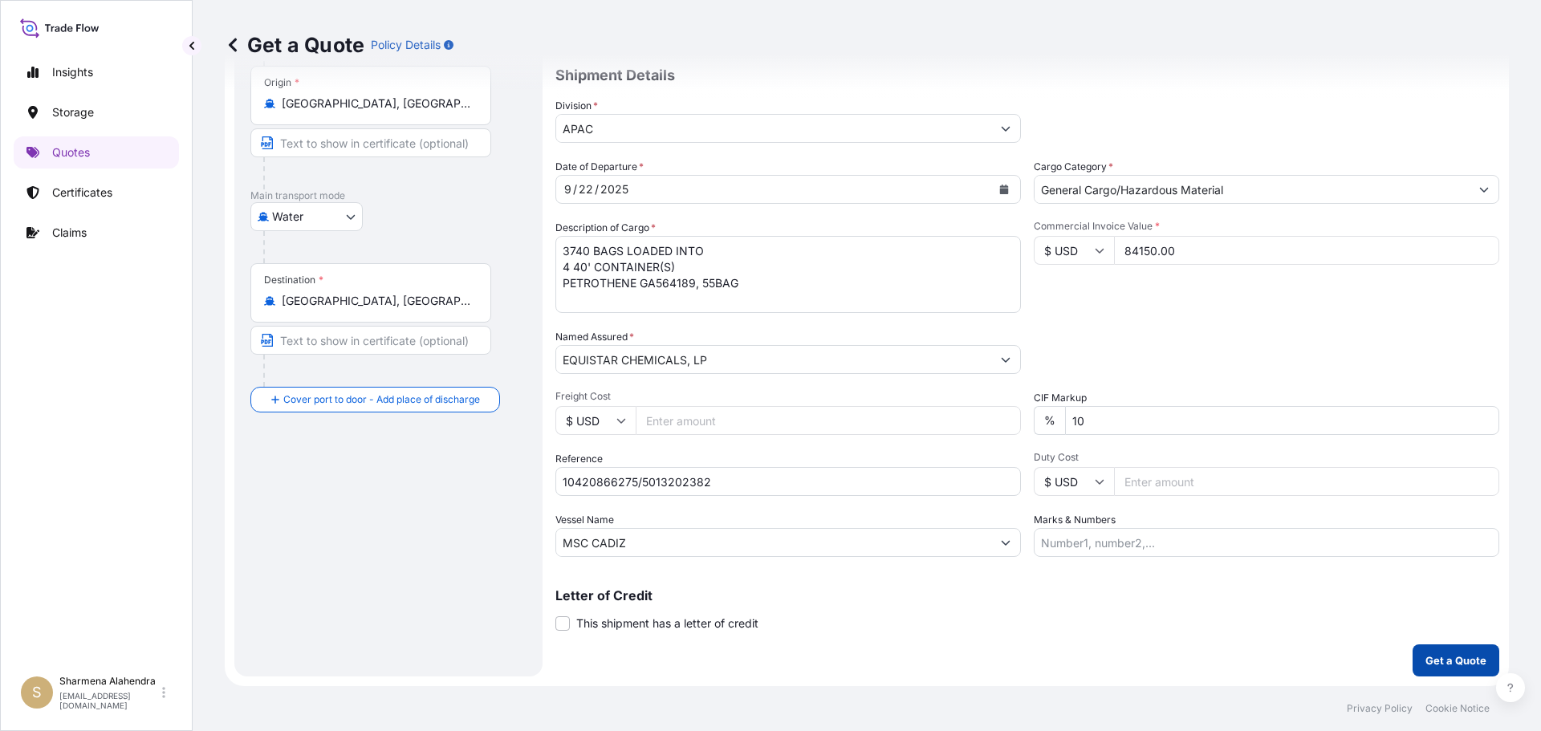
click at [1425, 661] on p "Get a Quote" at bounding box center [1455, 660] width 61 height 16
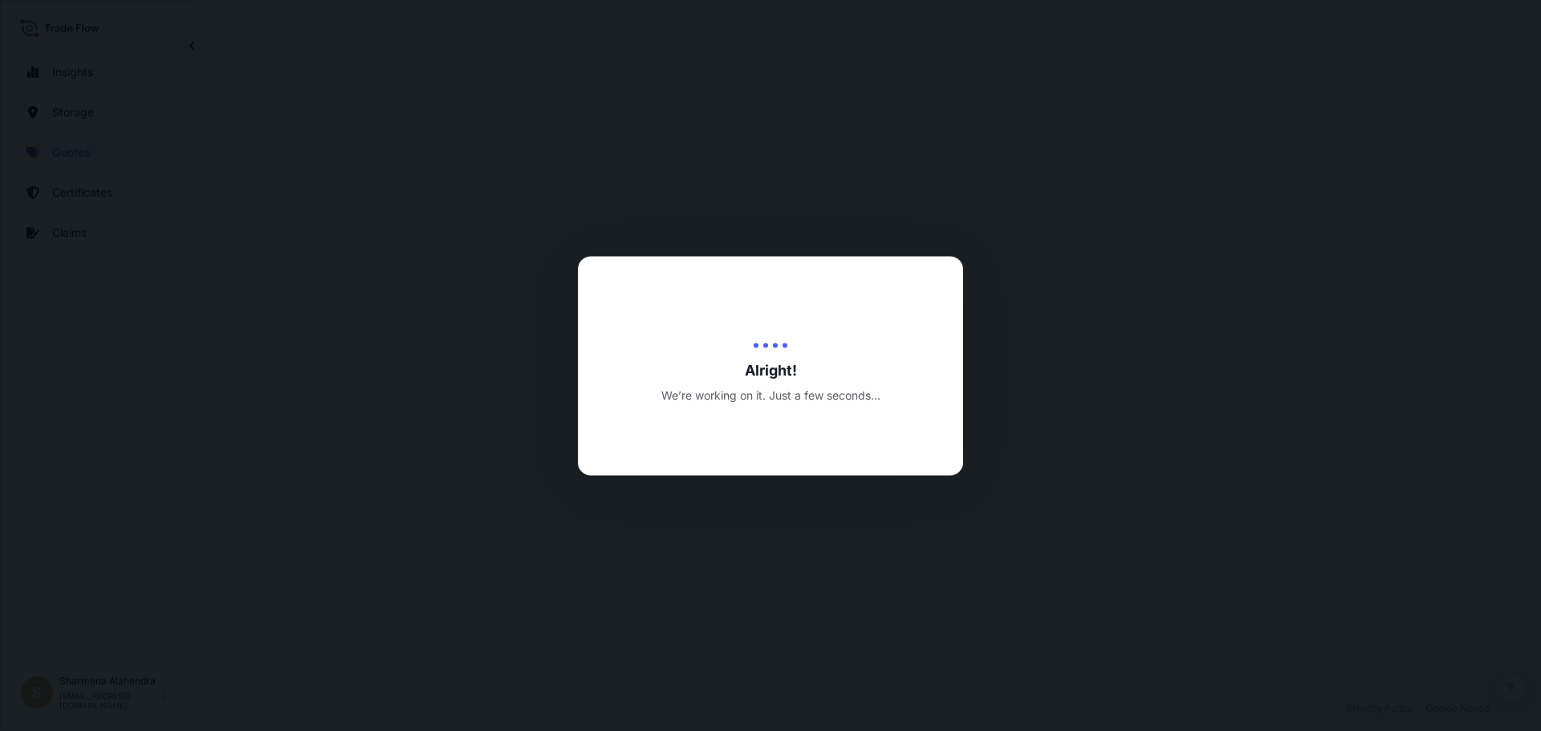
select select "Water"
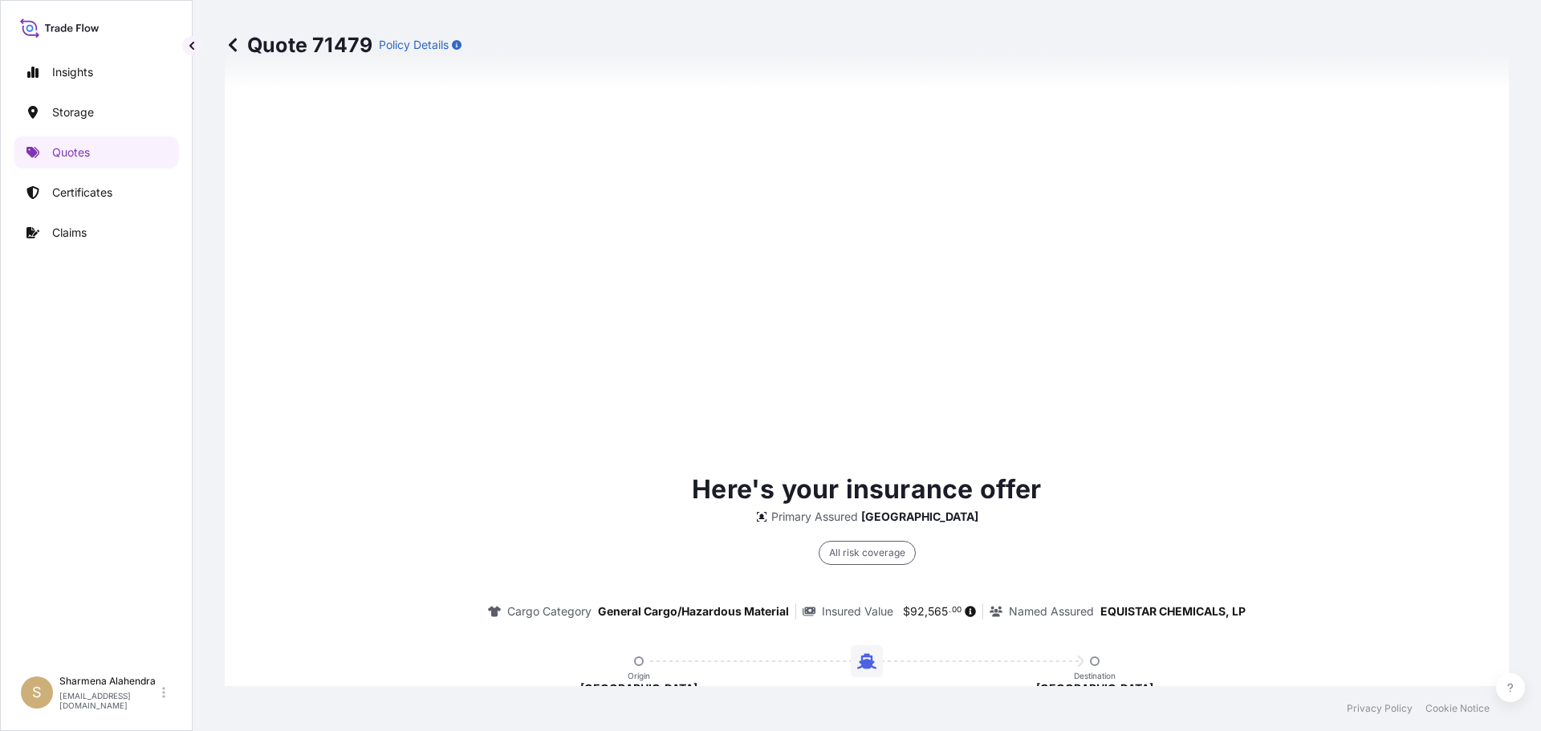
scroll to position [2294, 0]
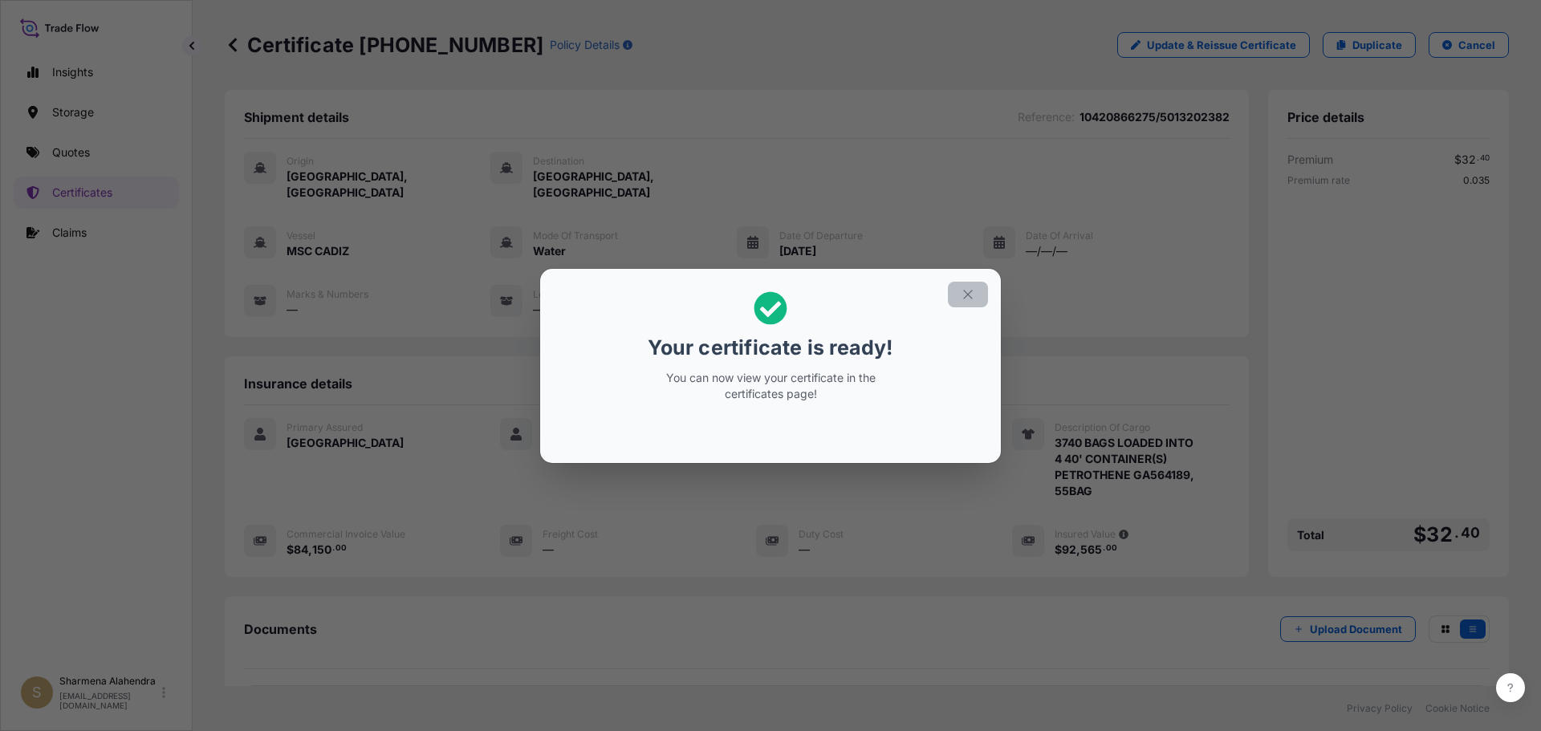
click at [970, 296] on icon "button" at bounding box center [967, 294] width 9 height 9
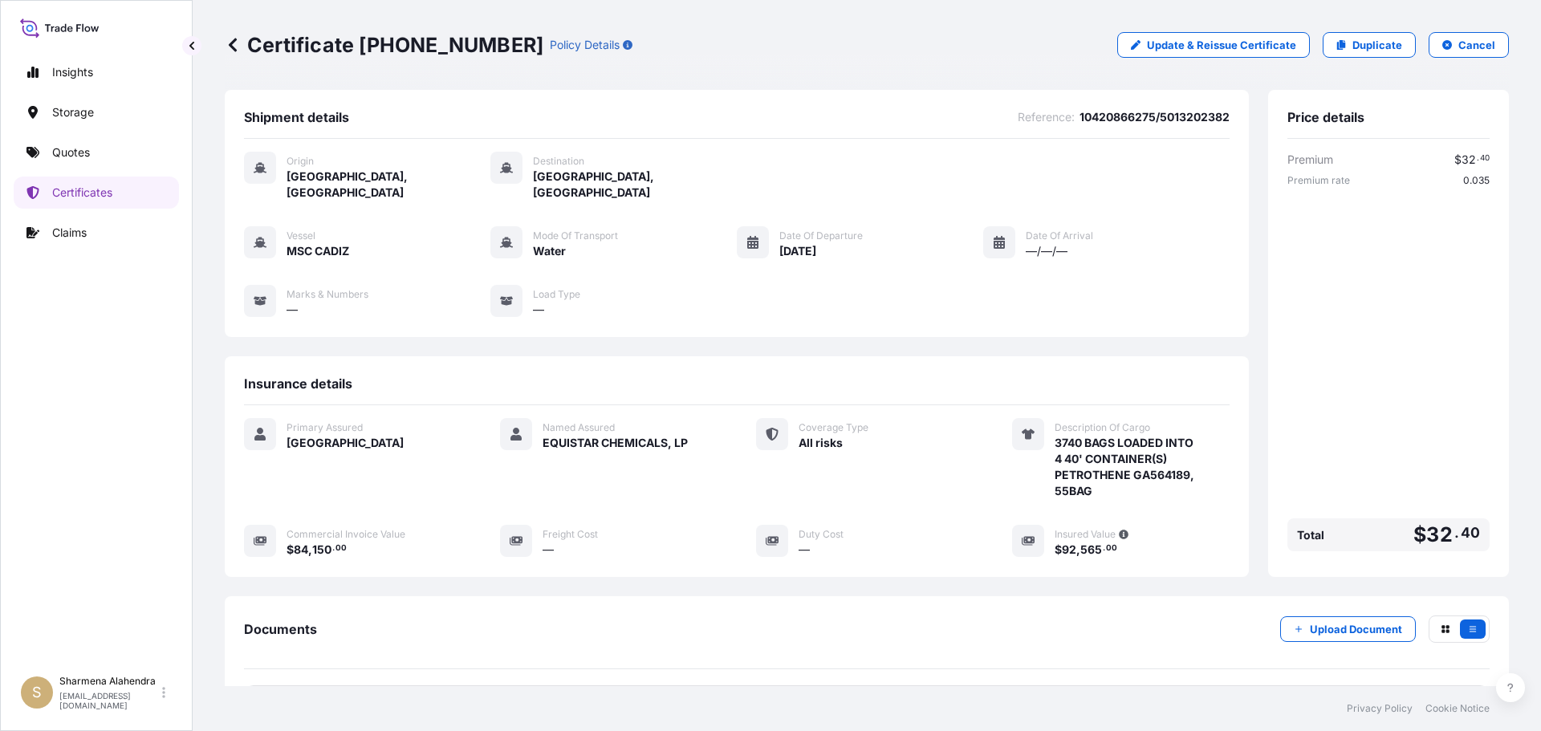
scroll to position [144, 0]
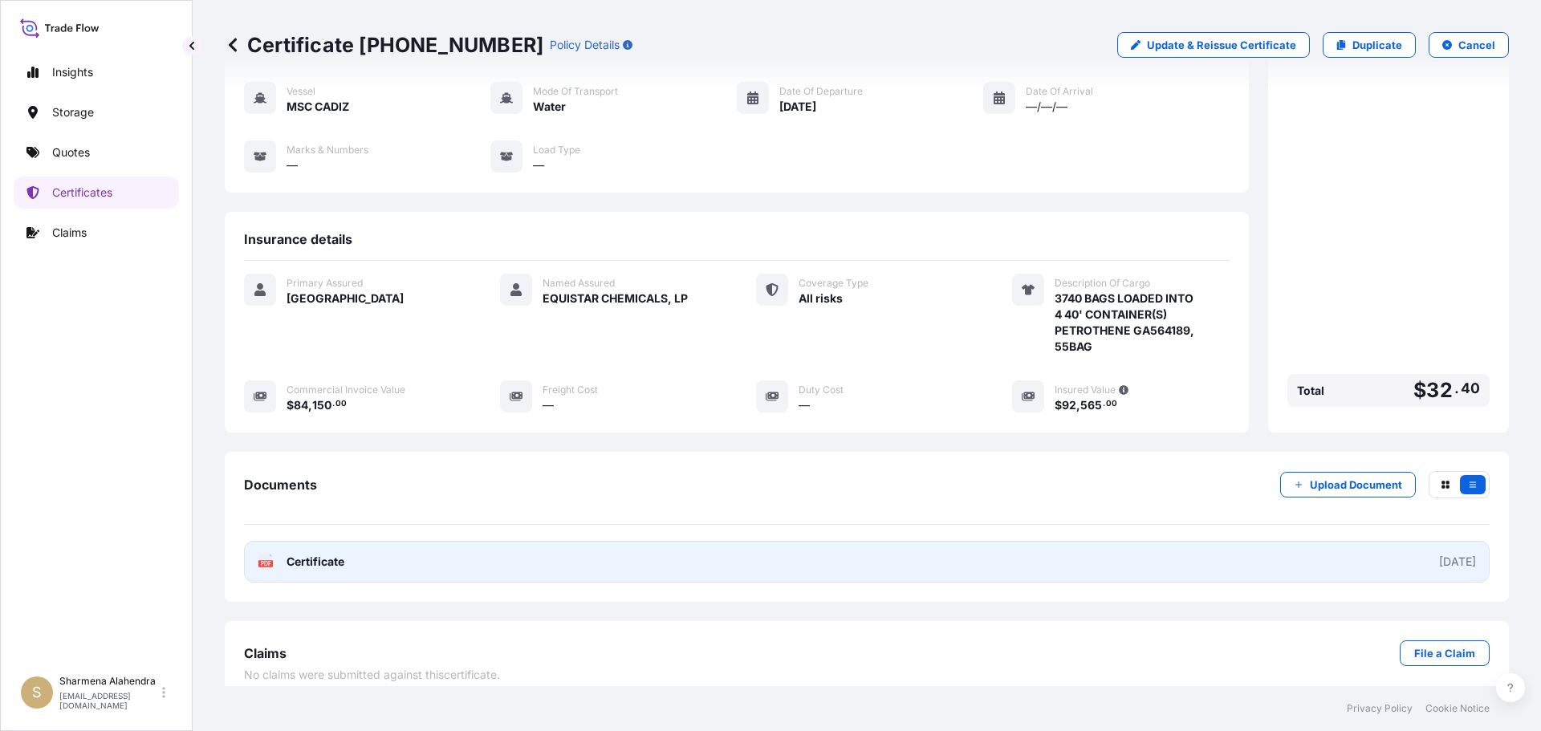
click at [555, 550] on link "PDF Certificate [DATE]" at bounding box center [866, 562] width 1245 height 42
